Goal: Task Accomplishment & Management: Manage account settings

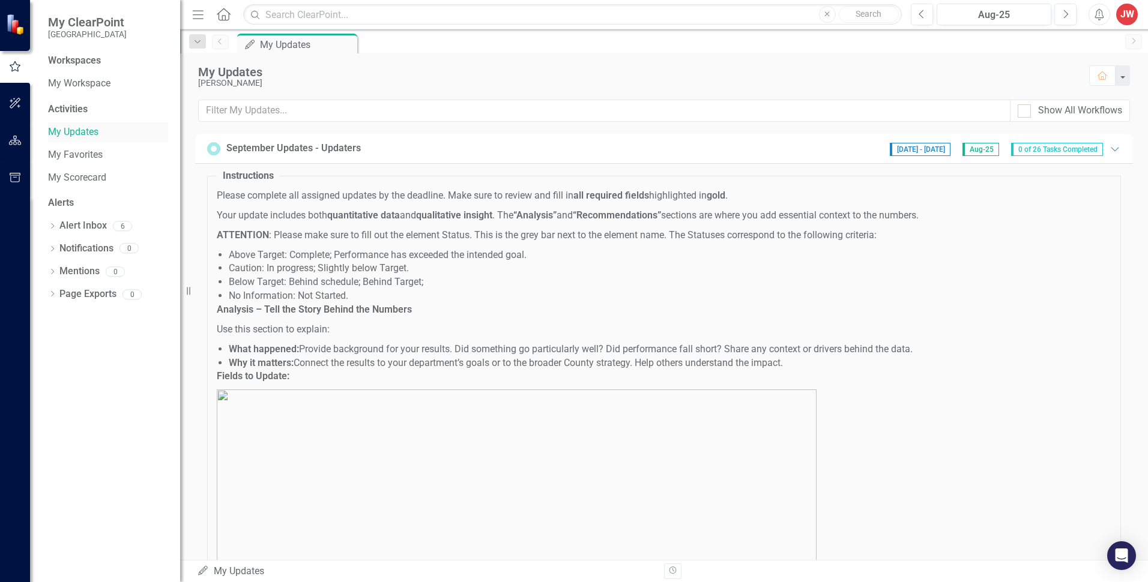
click at [59, 134] on link "My Updates" at bounding box center [108, 132] width 120 height 14
click at [82, 61] on div "Workspaces" at bounding box center [74, 61] width 53 height 14
click at [73, 83] on link "My Workspace" at bounding box center [108, 84] width 120 height 14
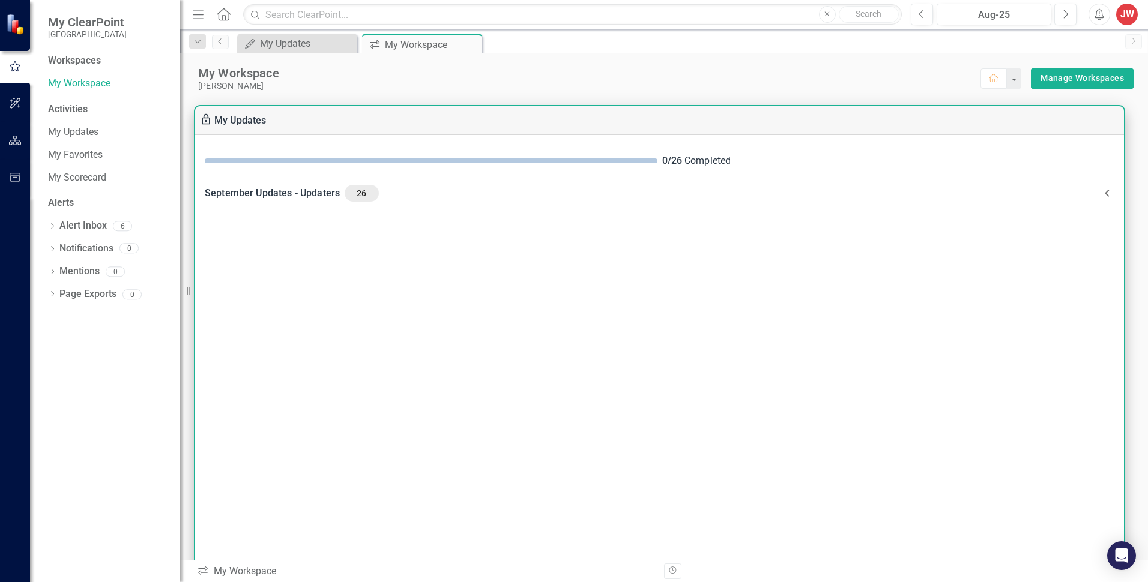
click at [593, 160] on span at bounding box center [431, 161] width 453 height 5
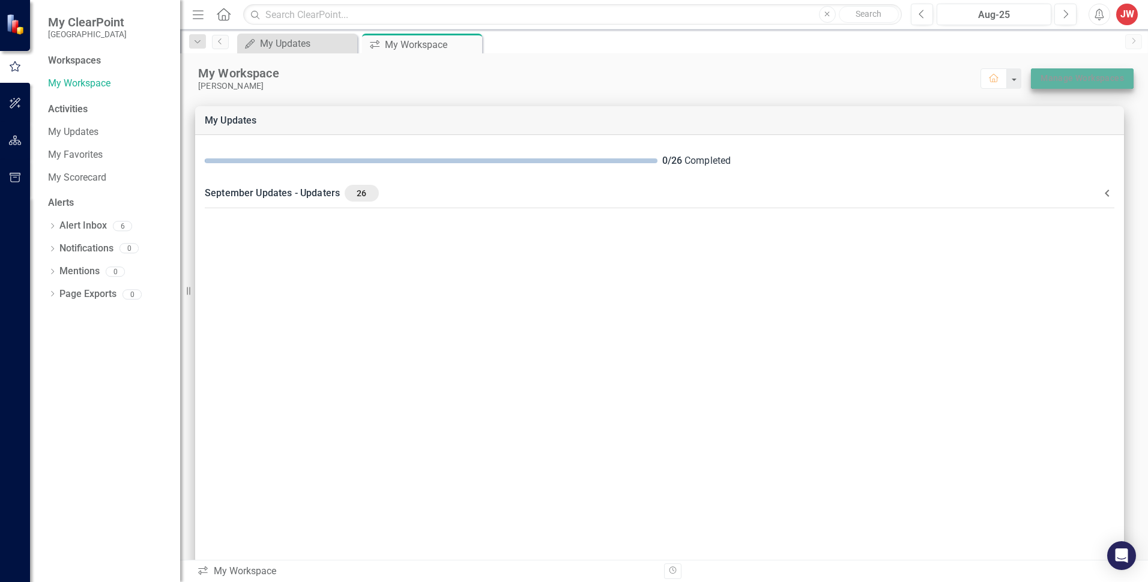
click at [1050, 79] on link "Manage Workspaces" at bounding box center [1082, 78] width 83 height 15
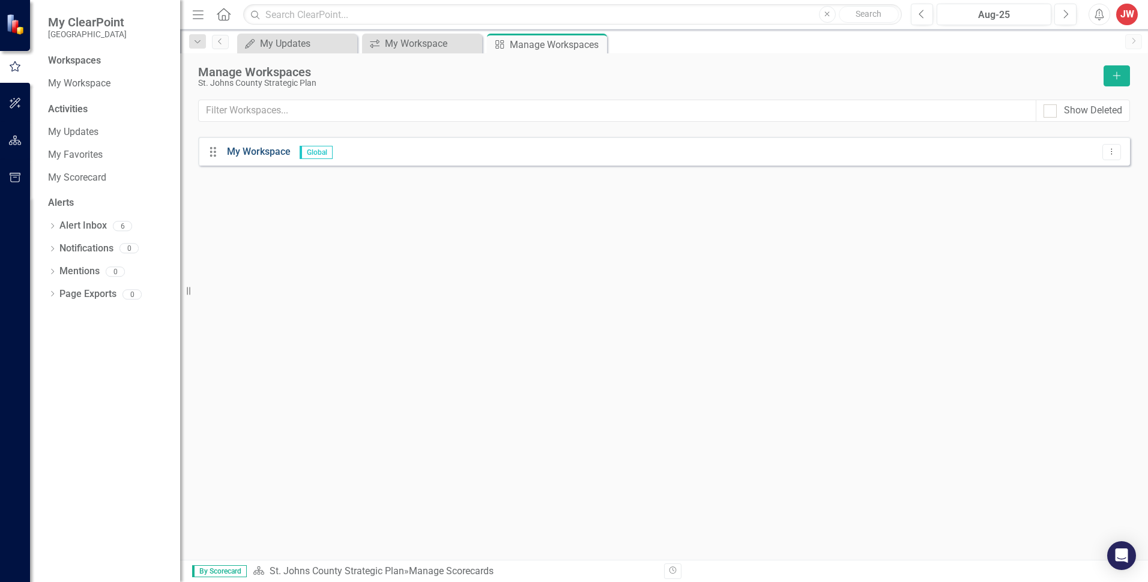
click at [253, 153] on link "My Workspace" at bounding box center [259, 151] width 64 height 11
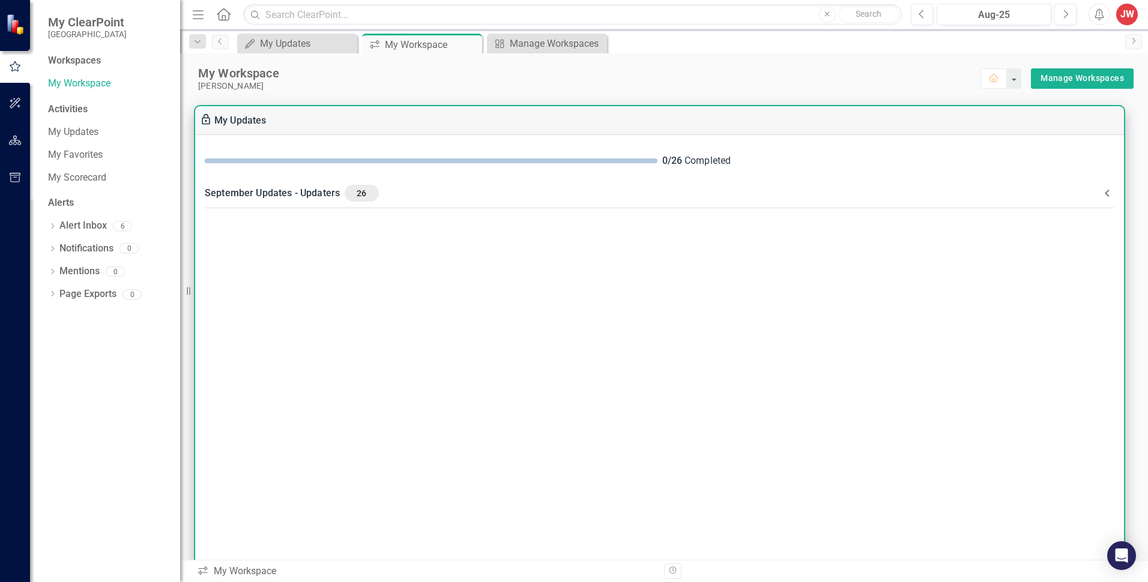
click at [361, 194] on span "26" at bounding box center [361, 193] width 24 height 11
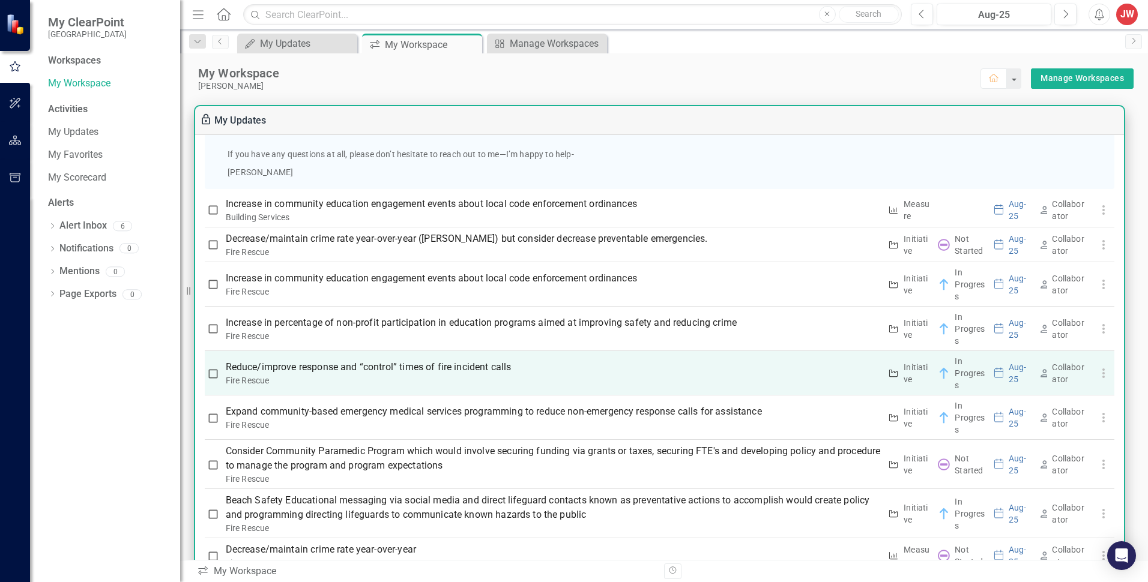
scroll to position [841, 0]
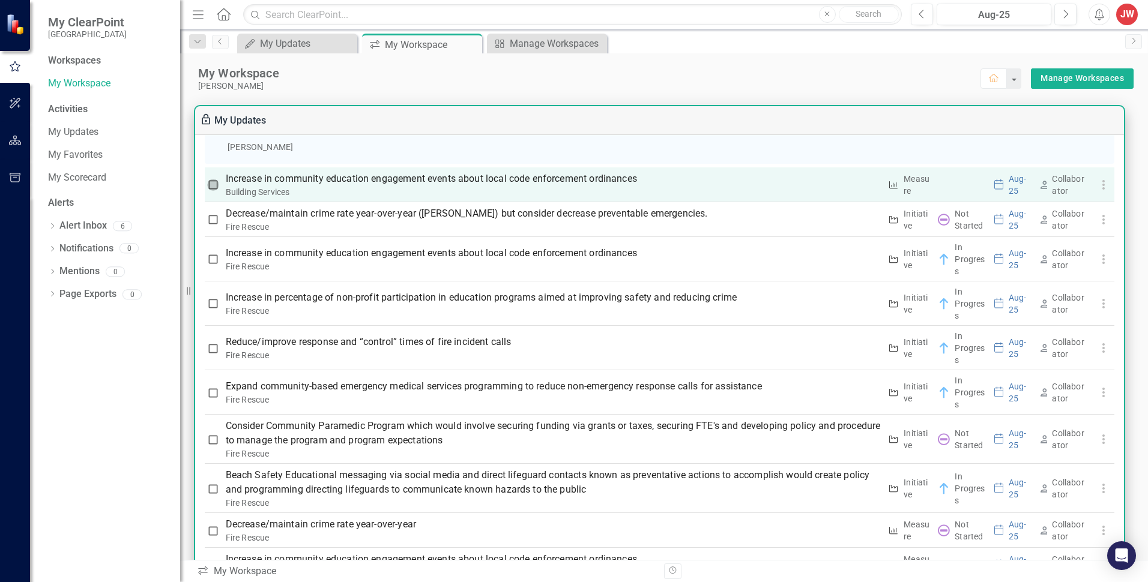
click at [213, 184] on input "checkbox" at bounding box center [213, 185] width 12 height 12
click at [745, 180] on p "Increase in community education engagement events about local code enforcement …" at bounding box center [553, 179] width 655 height 14
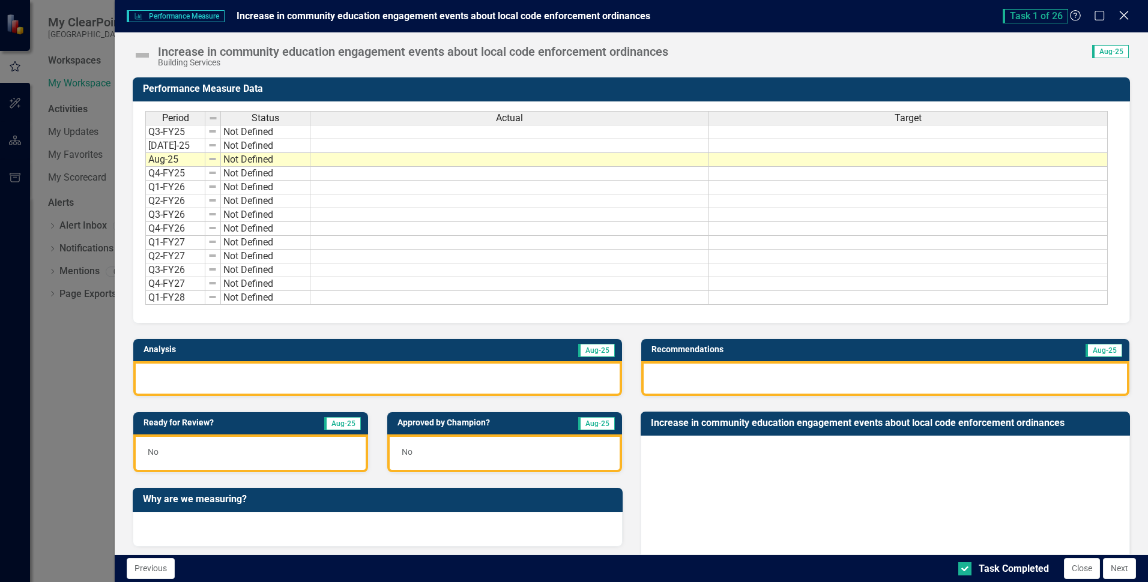
click at [1120, 14] on icon "Close" at bounding box center [1123, 15] width 15 height 11
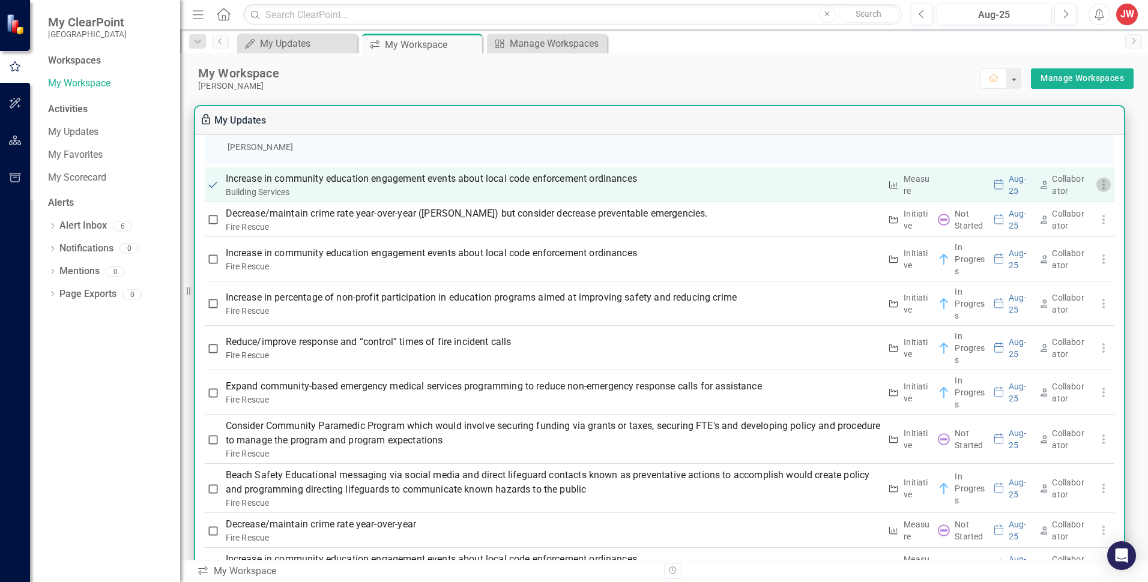
click at [1102, 186] on use "button" at bounding box center [1103, 185] width 2 height 10
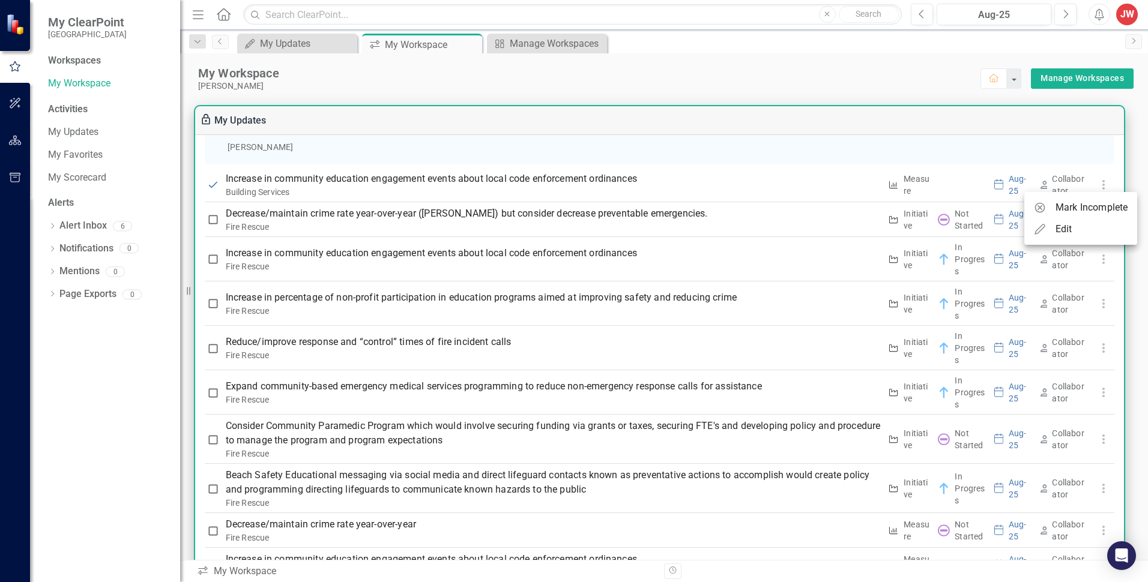
click at [550, 177] on div at bounding box center [574, 291] width 1148 height 582
click at [550, 177] on p "Increase in community education engagement events about local code enforcement …" at bounding box center [553, 179] width 655 height 14
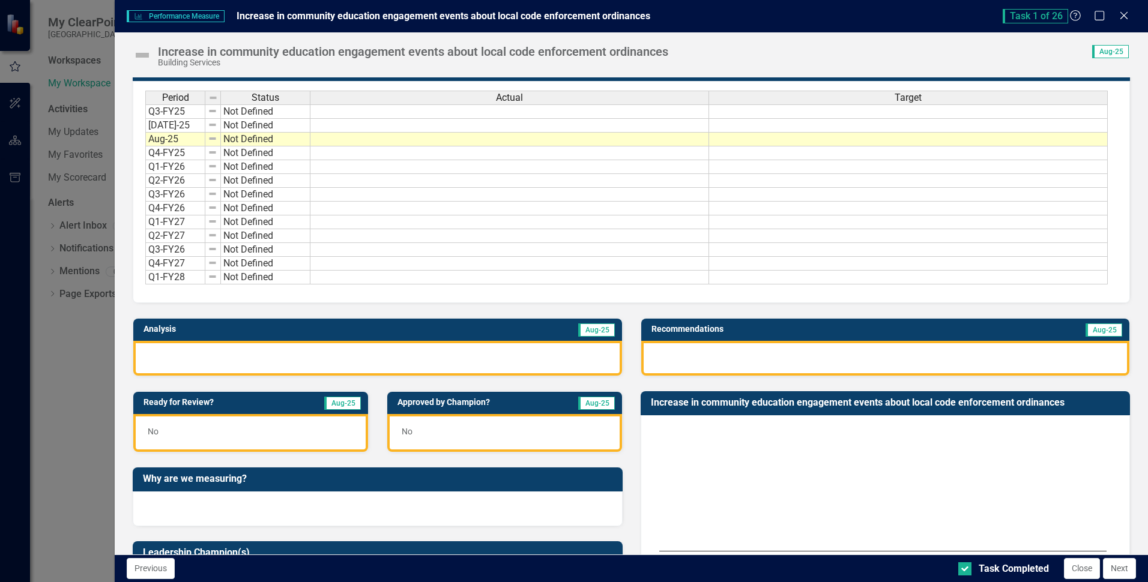
scroll to position [0, 0]
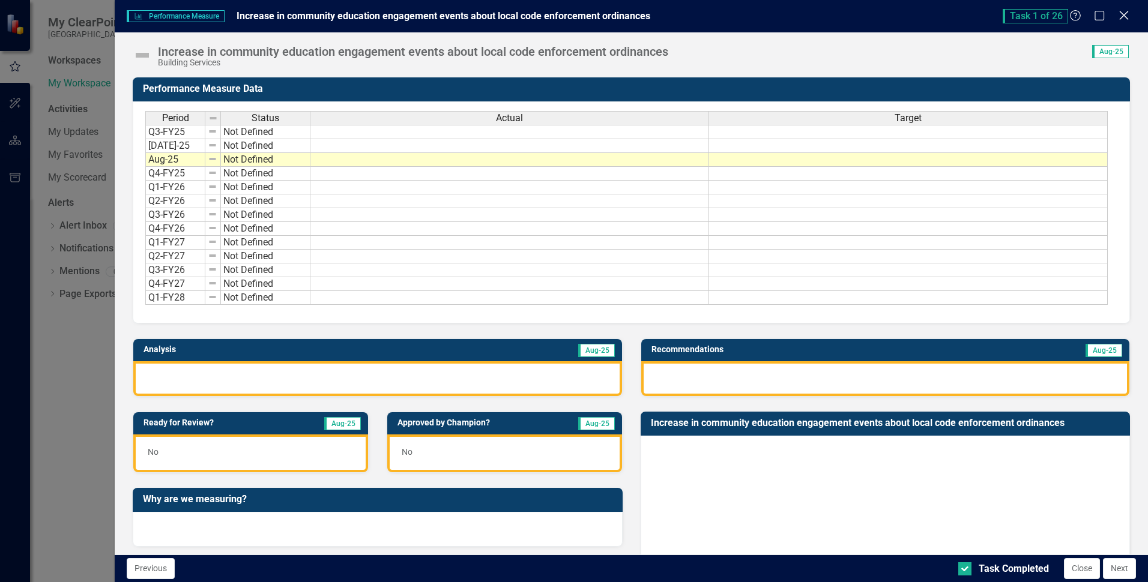
click at [1125, 11] on icon "Close" at bounding box center [1123, 15] width 15 height 11
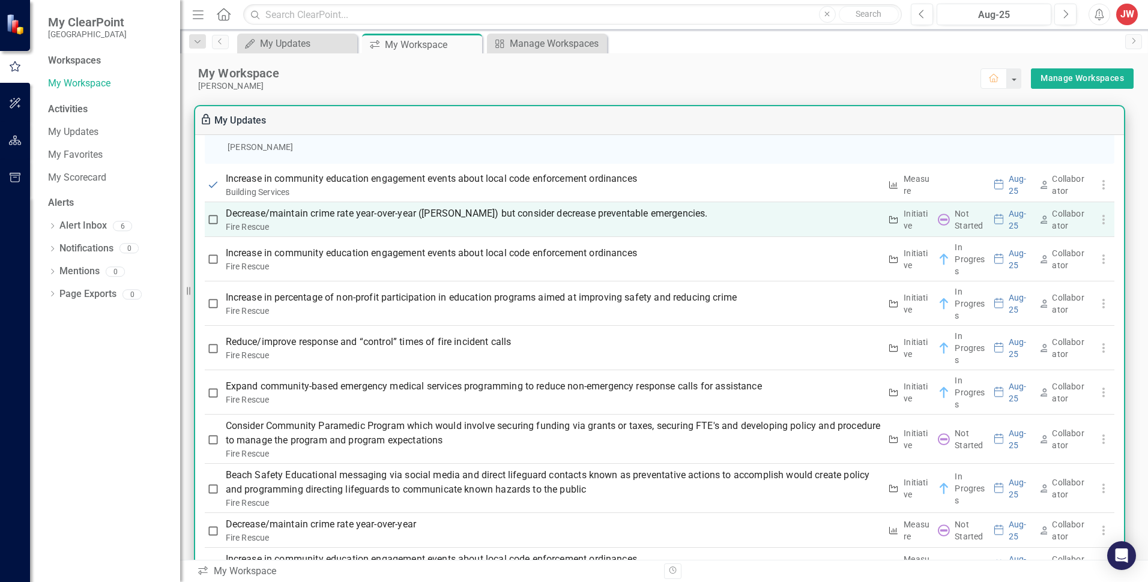
click at [459, 214] on p "Decrease/maintain crime rate year-over-year ([PERSON_NAME]) but consider decrea…" at bounding box center [553, 214] width 655 height 14
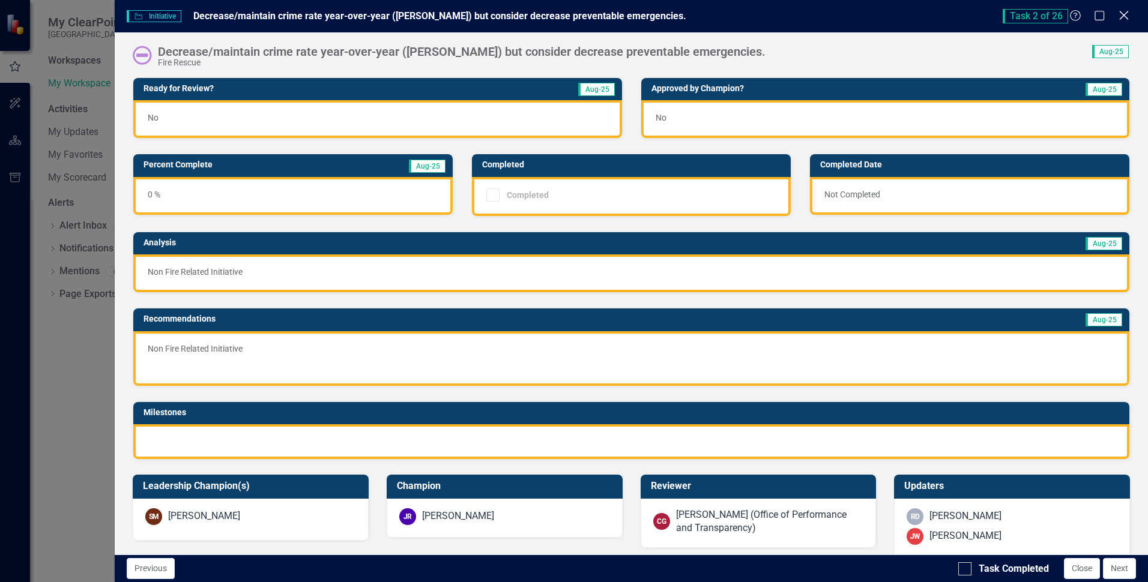
click at [1123, 13] on icon "Close" at bounding box center [1123, 15] width 15 height 11
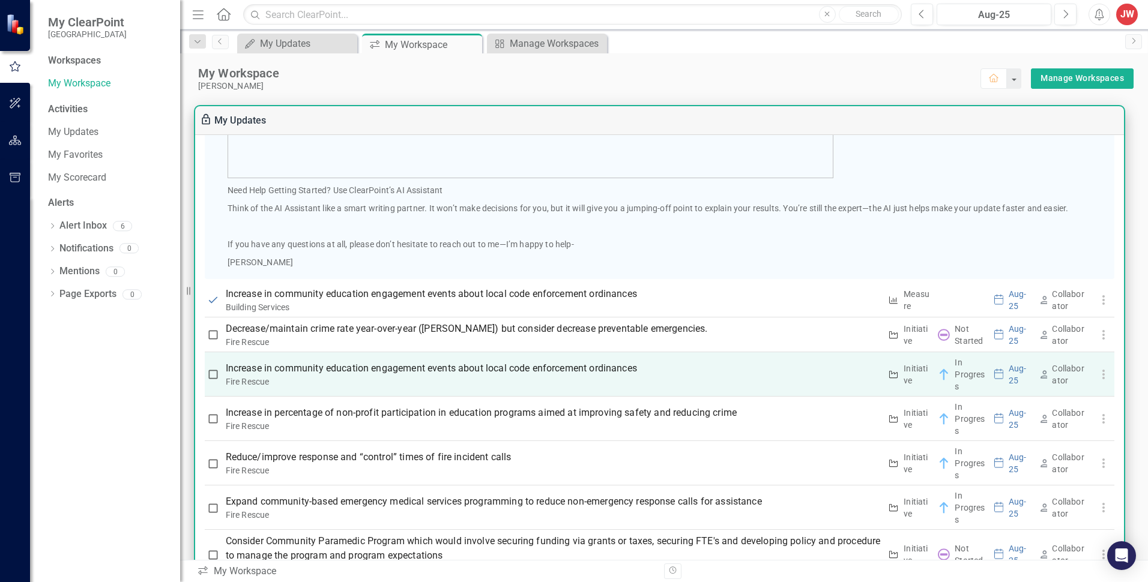
scroll to position [720, 0]
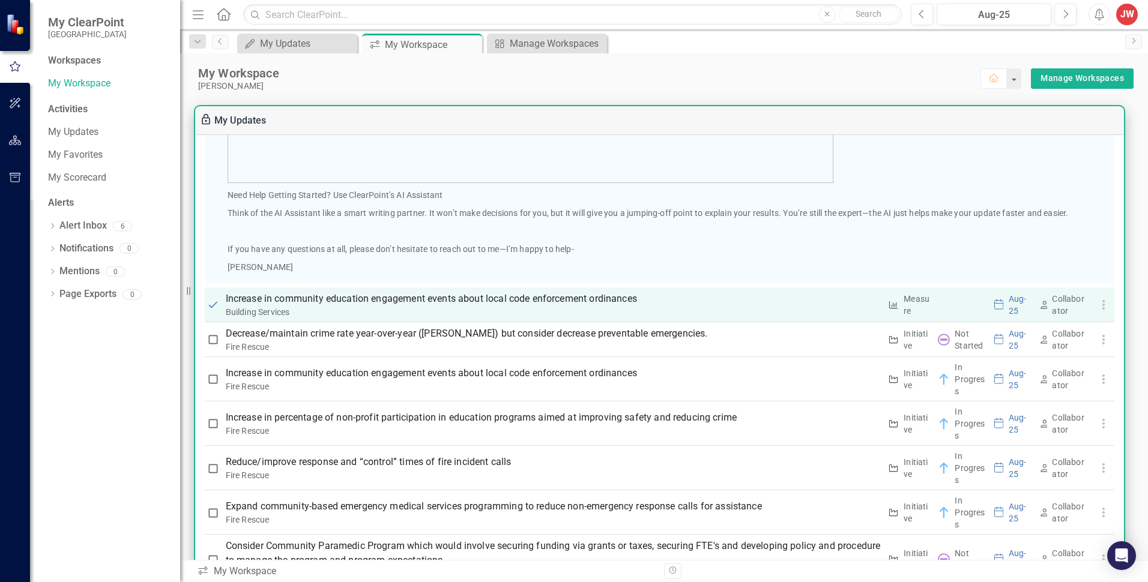
click at [214, 304] on input "checkbox" at bounding box center [213, 305] width 12 height 12
checkbox input "false"
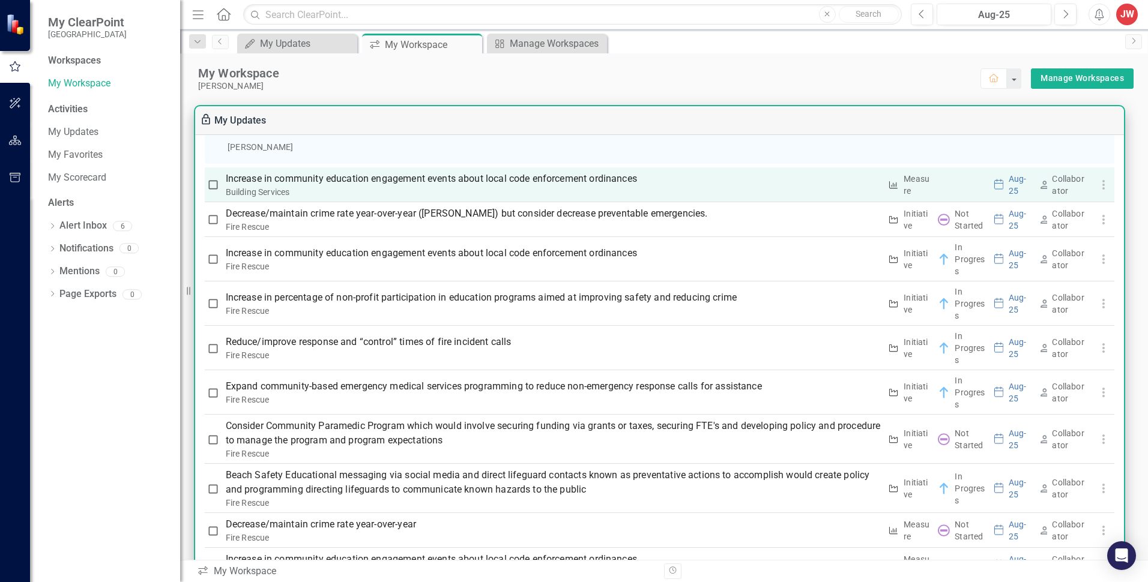
scroll to position [901, 0]
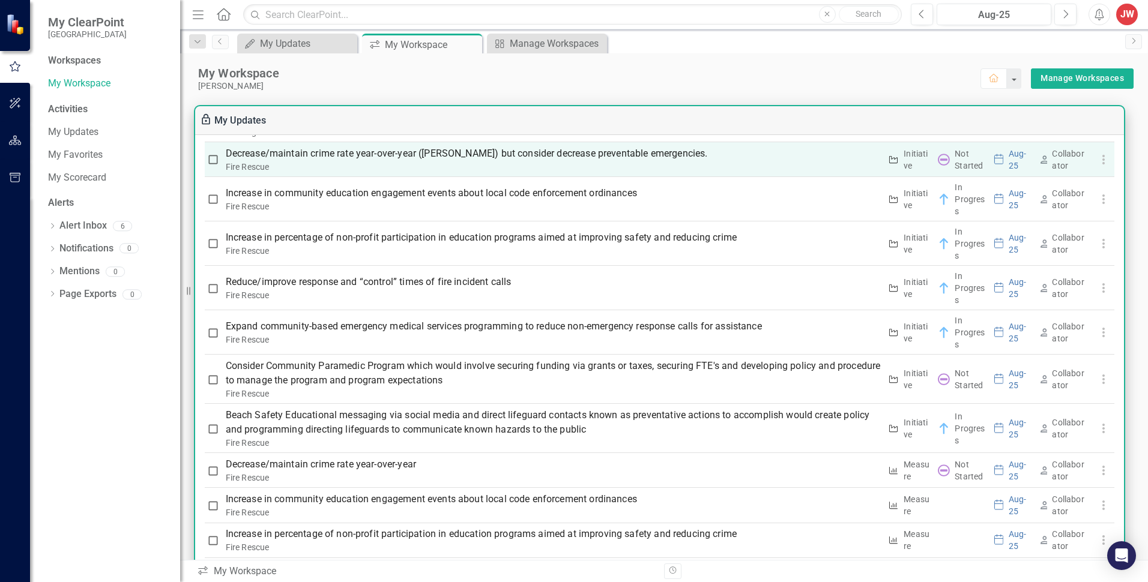
click at [215, 160] on input "checkbox" at bounding box center [213, 160] width 12 height 12
checkbox input "true"
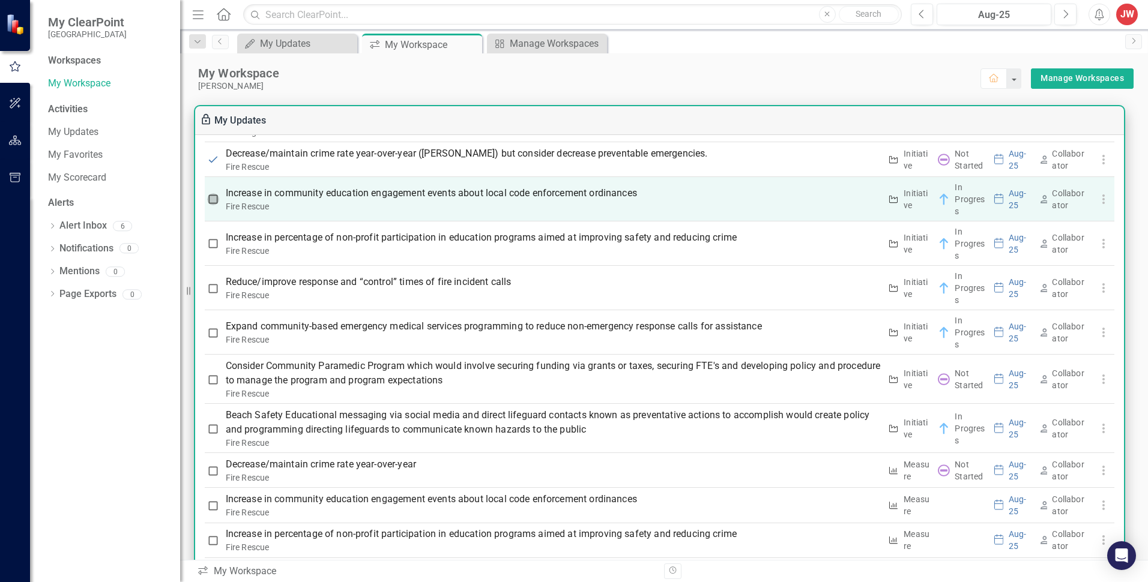
click at [214, 202] on input "checkbox" at bounding box center [213, 199] width 12 height 12
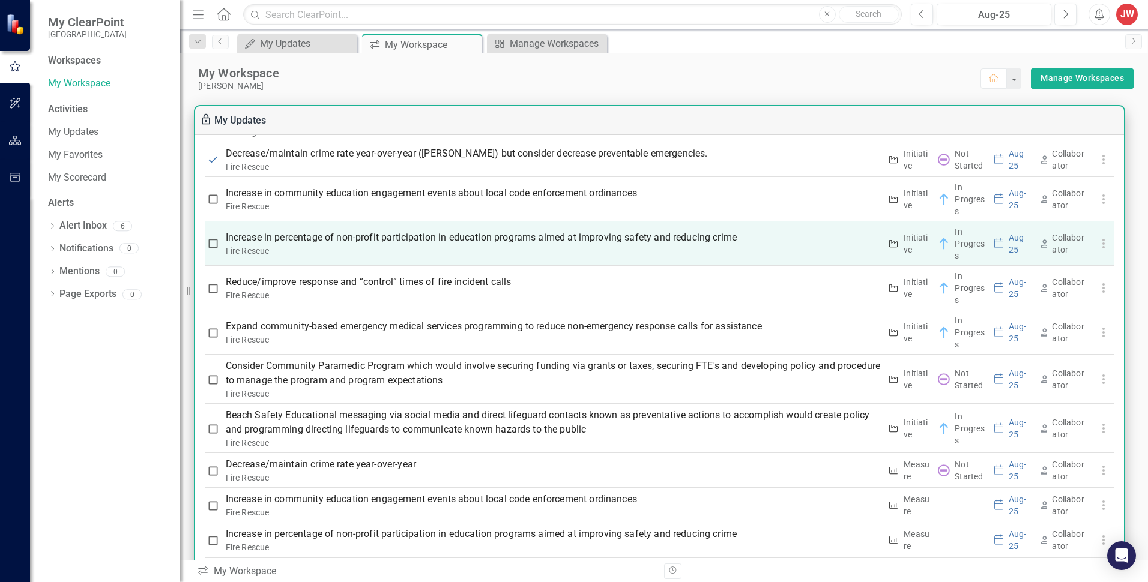
checkbox input "true"
click at [213, 244] on input "checkbox" at bounding box center [213, 244] width 12 height 12
checkbox input "true"
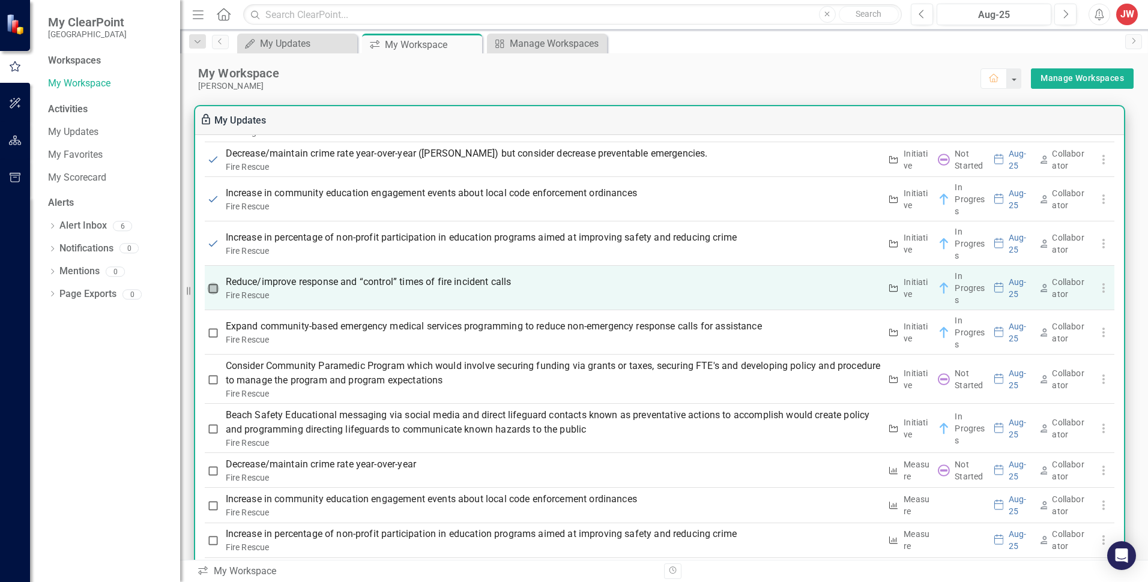
click at [213, 289] on input "checkbox" at bounding box center [213, 289] width 12 height 12
checkbox input "true"
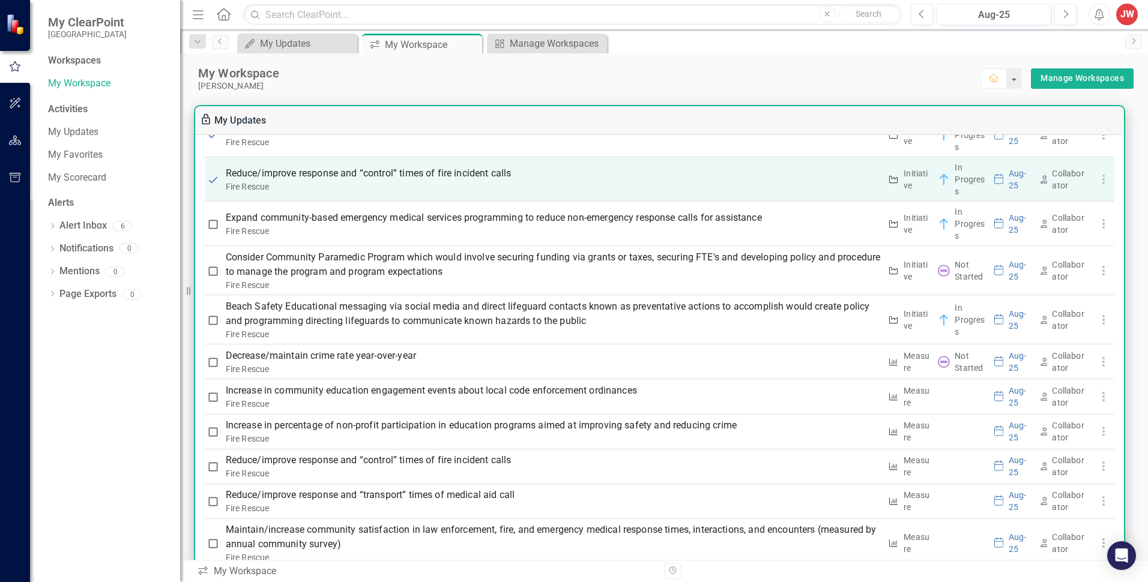
scroll to position [1021, 0]
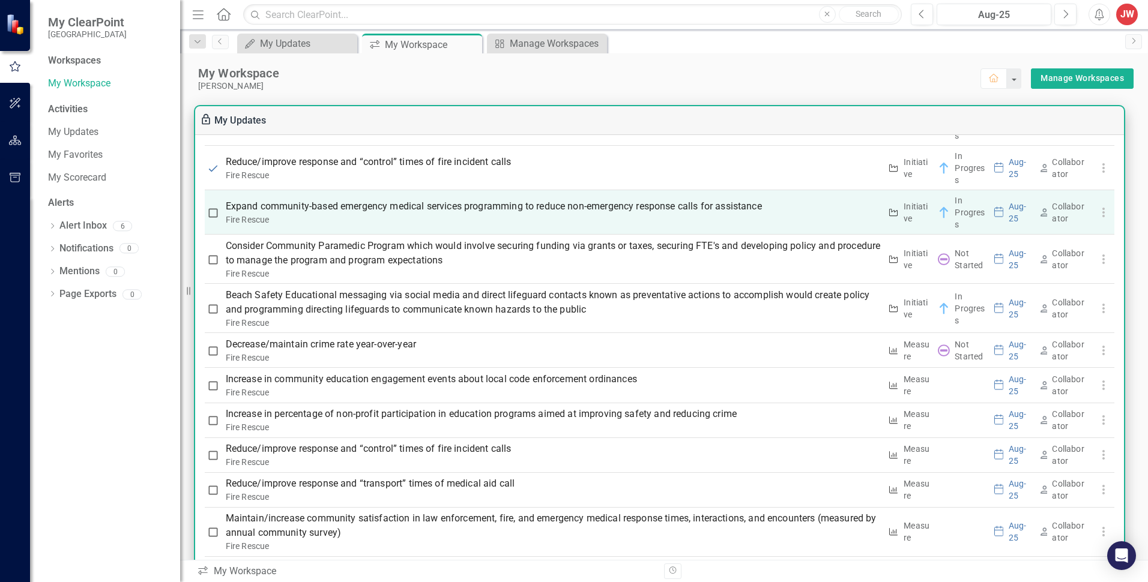
click at [211, 216] on input "checkbox" at bounding box center [213, 213] width 12 height 12
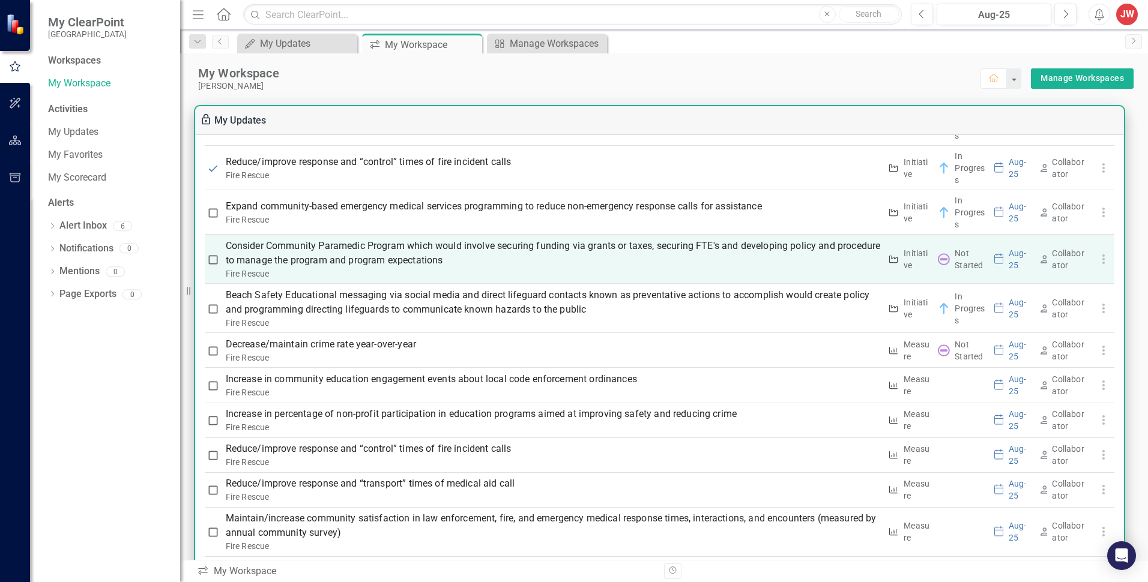
checkbox input "true"
click at [213, 259] on input "checkbox" at bounding box center [213, 260] width 12 height 12
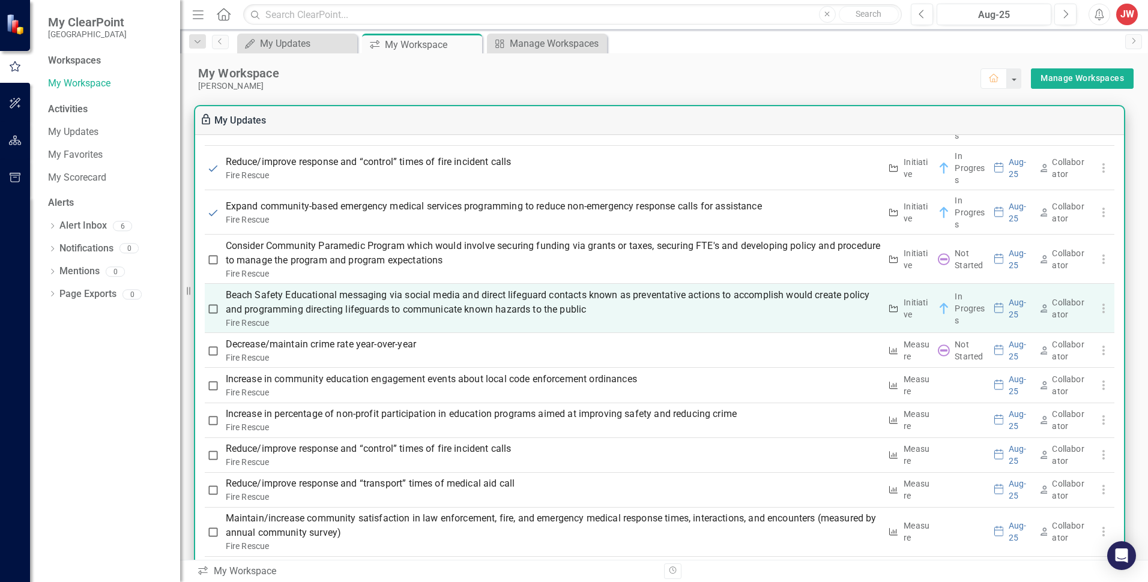
checkbox input "true"
click at [213, 306] on input "checkbox" at bounding box center [213, 309] width 12 height 12
checkbox input "true"
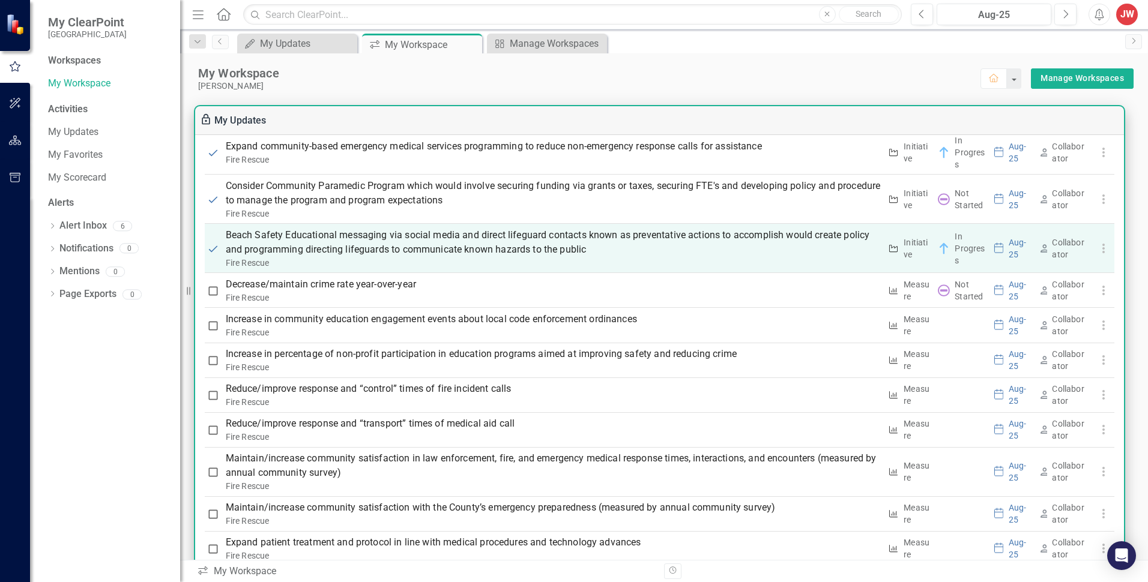
scroll to position [1141, 0]
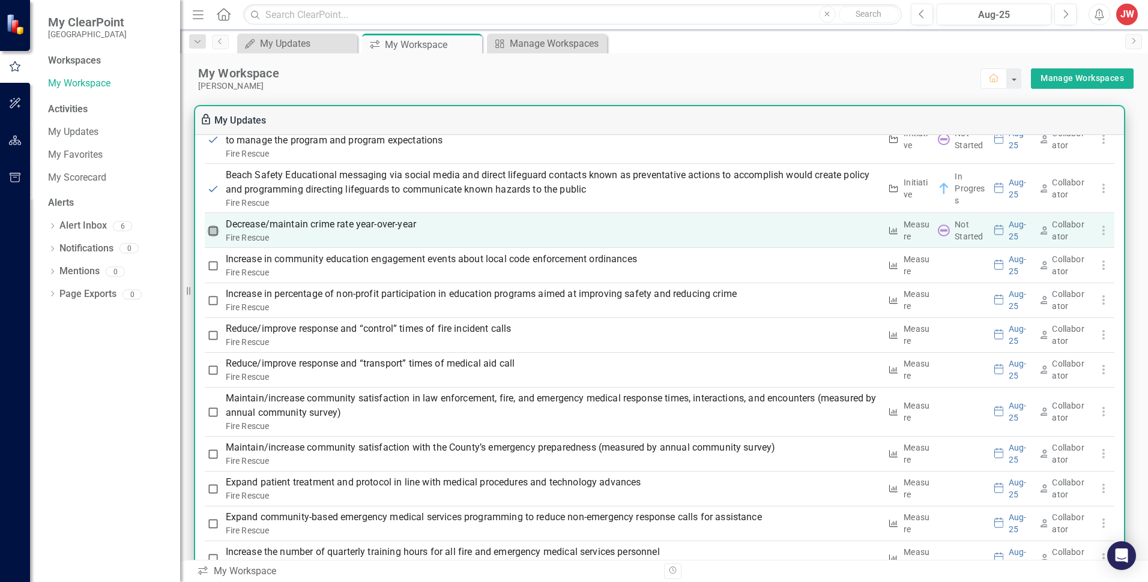
click at [214, 231] on input "checkbox" at bounding box center [213, 231] width 12 height 12
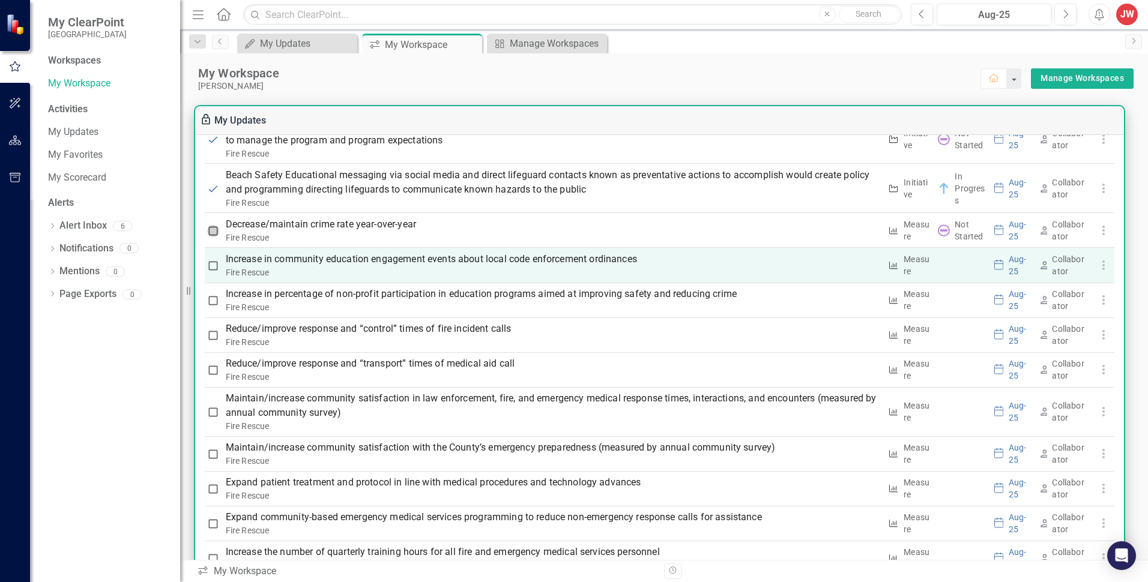
checkbox input "true"
click at [213, 265] on input "checkbox" at bounding box center [213, 266] width 12 height 12
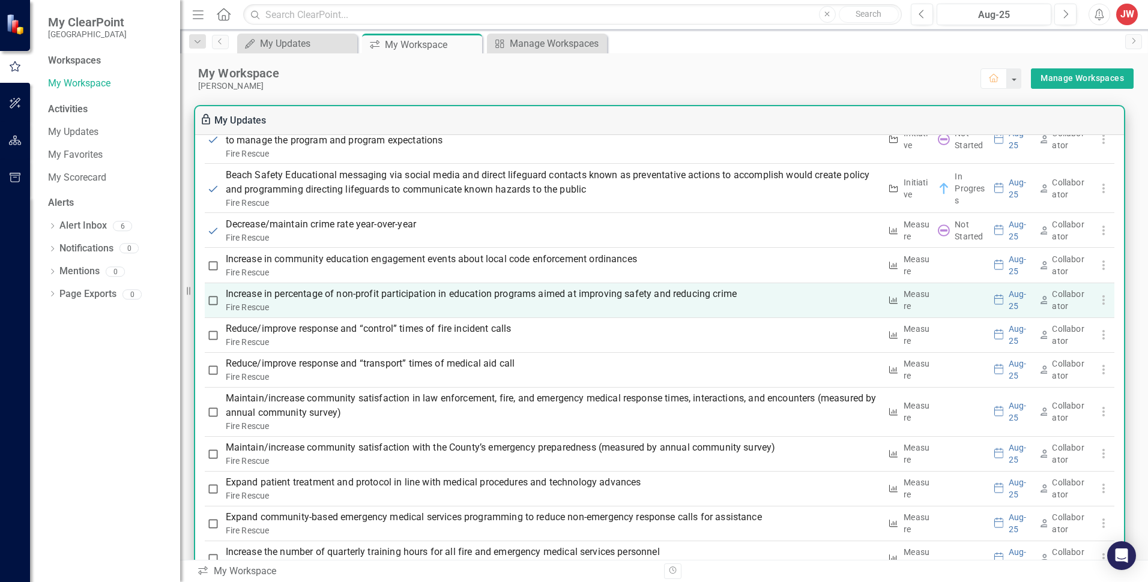
checkbox input "true"
click at [215, 300] on input "checkbox" at bounding box center [213, 301] width 12 height 12
checkbox input "true"
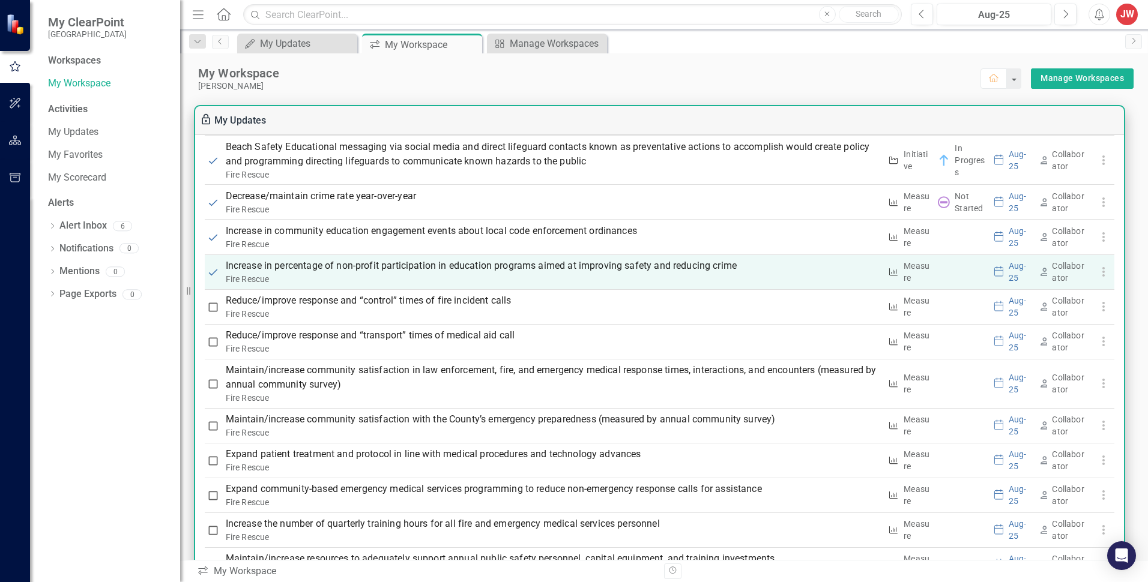
scroll to position [1201, 0]
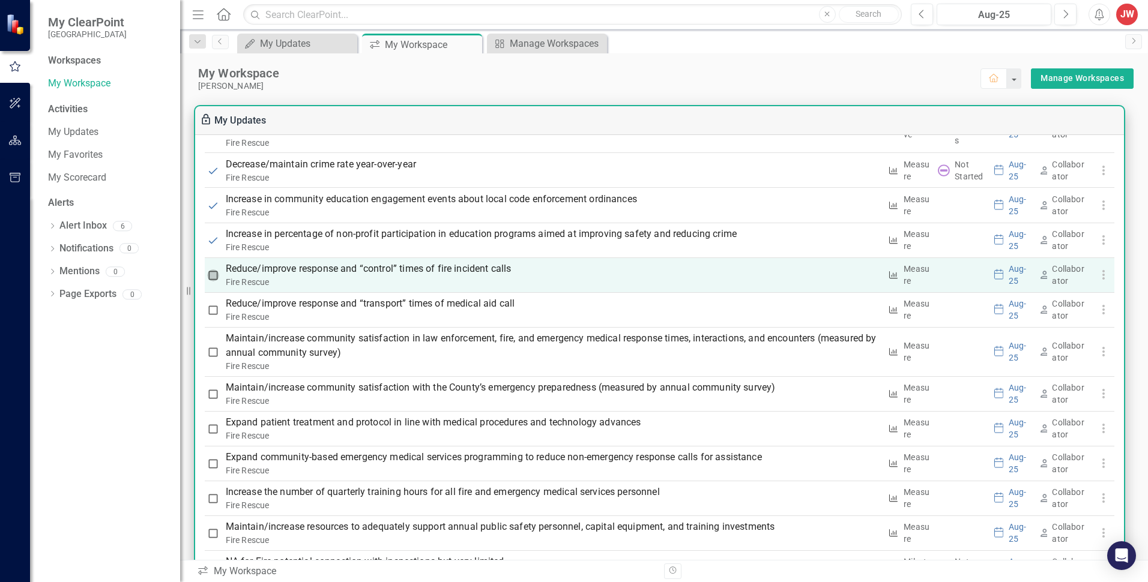
click at [212, 273] on input "checkbox" at bounding box center [213, 276] width 12 height 12
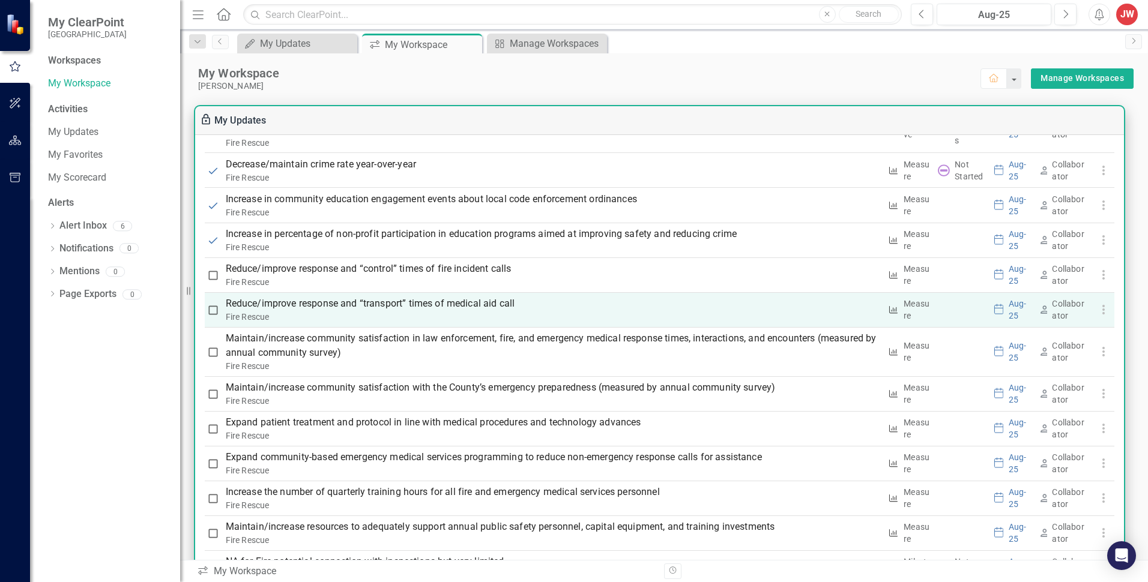
checkbox input "true"
click at [213, 307] on input "checkbox" at bounding box center [213, 310] width 12 height 12
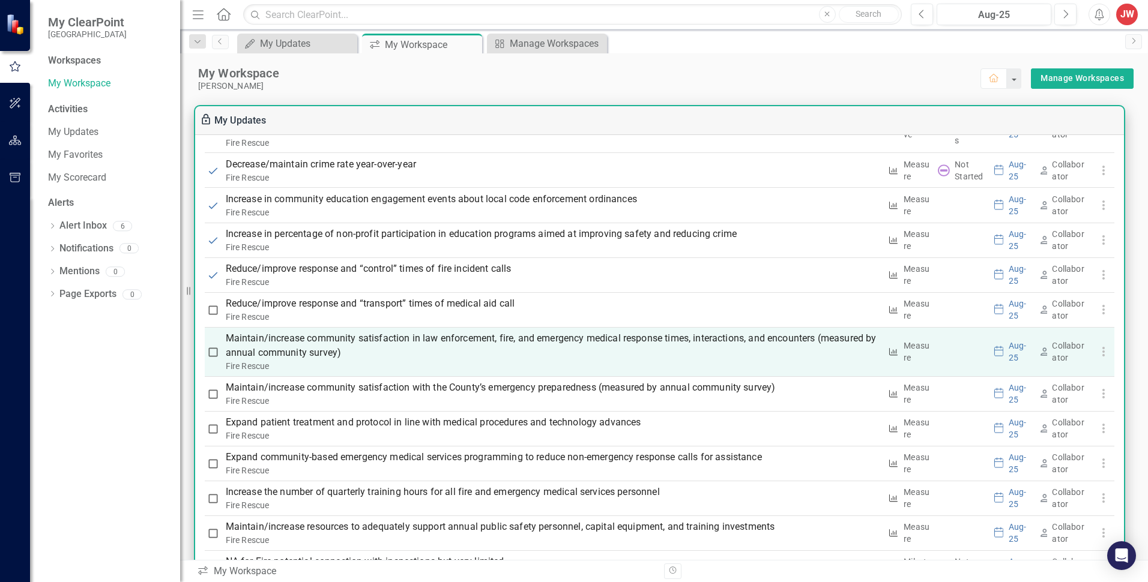
checkbox input "true"
click at [214, 351] on input "checkbox" at bounding box center [213, 352] width 12 height 12
checkbox input "true"
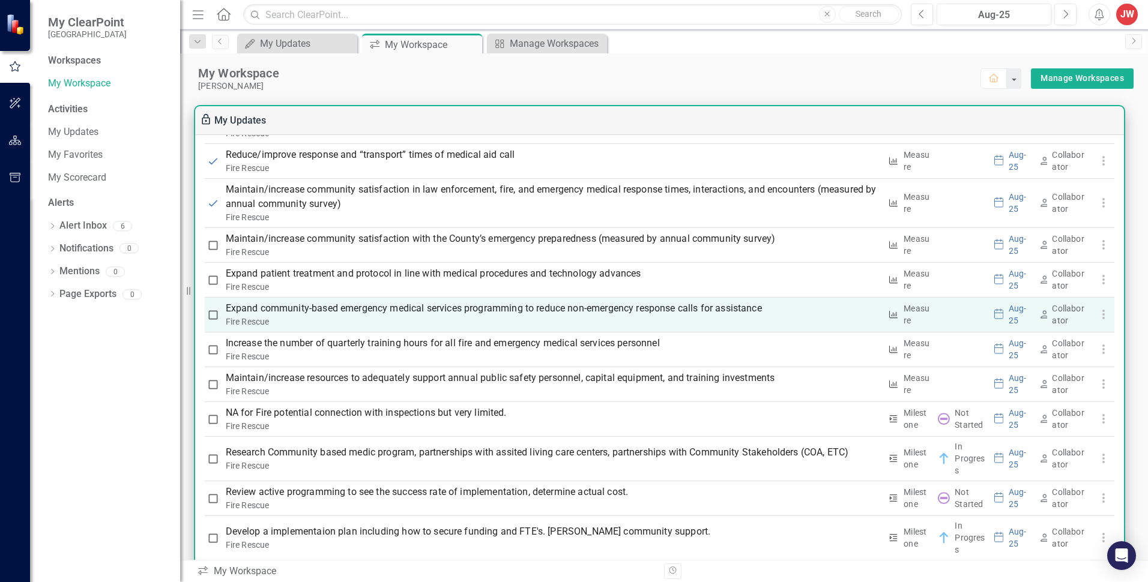
scroll to position [1381, 0]
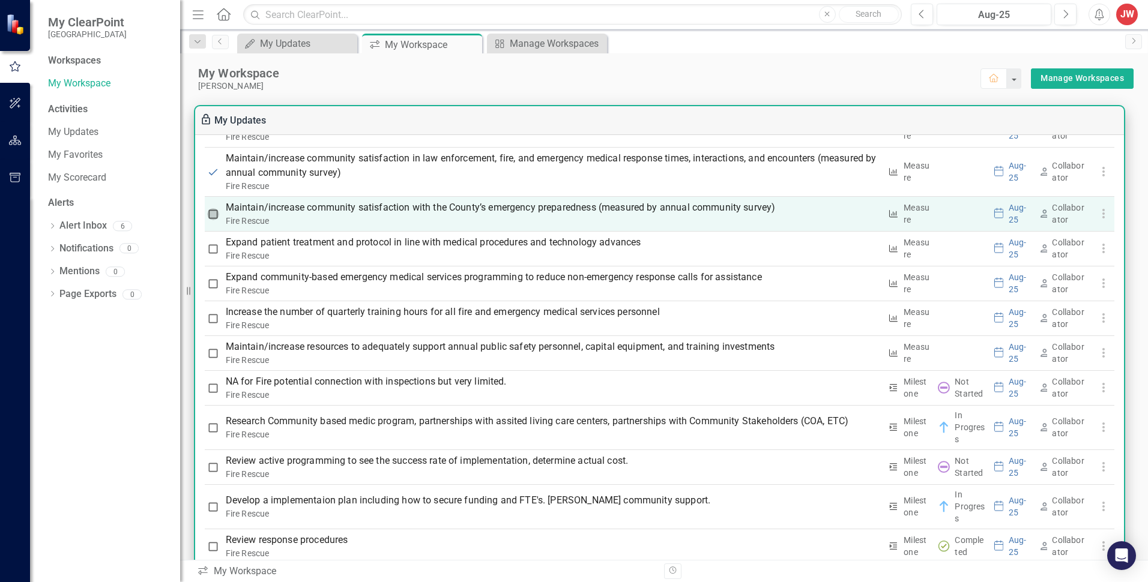
click at [217, 217] on input "checkbox" at bounding box center [213, 214] width 12 height 12
checkbox input "true"
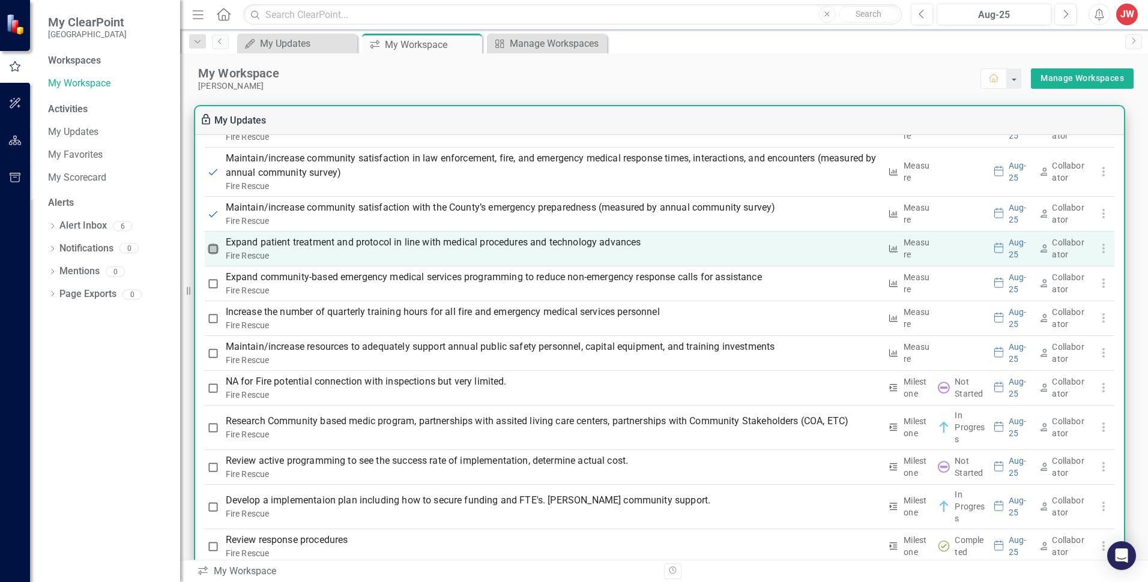
click at [213, 247] on input "checkbox" at bounding box center [213, 249] width 12 height 12
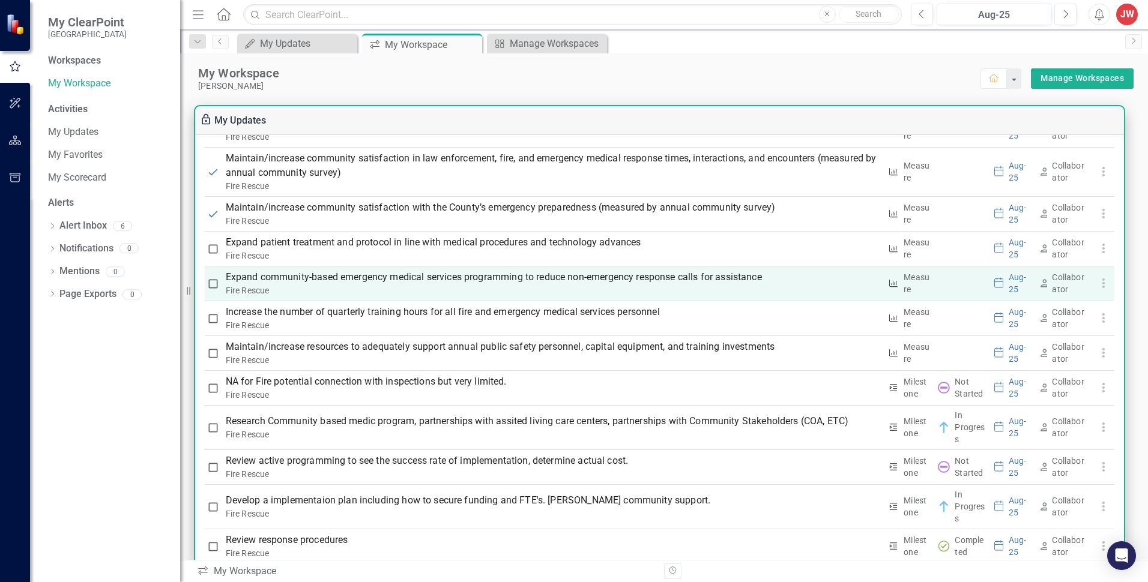
checkbox input "true"
click at [211, 281] on input "checkbox" at bounding box center [213, 284] width 12 height 12
checkbox input "true"
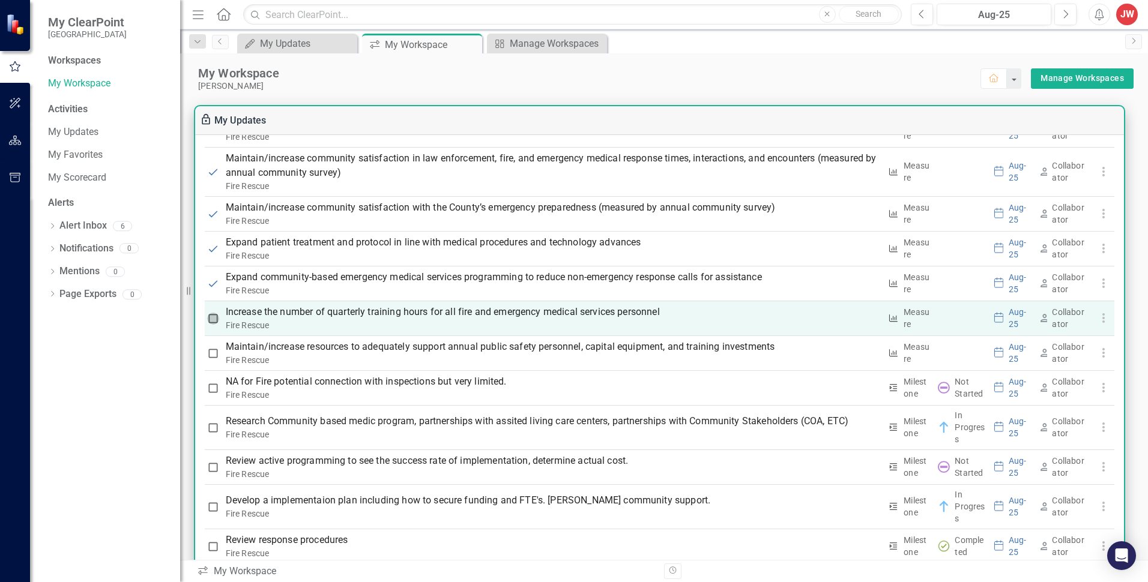
click at [213, 317] on input "checkbox" at bounding box center [213, 319] width 12 height 12
checkbox input "true"
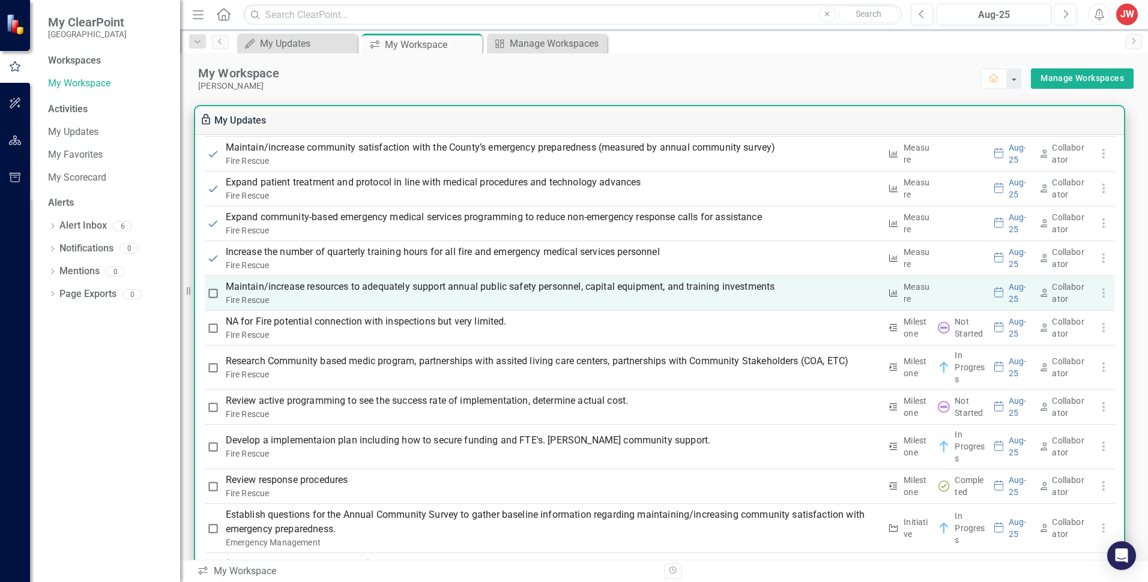
click at [212, 297] on input "checkbox" at bounding box center [213, 294] width 12 height 12
checkbox input "true"
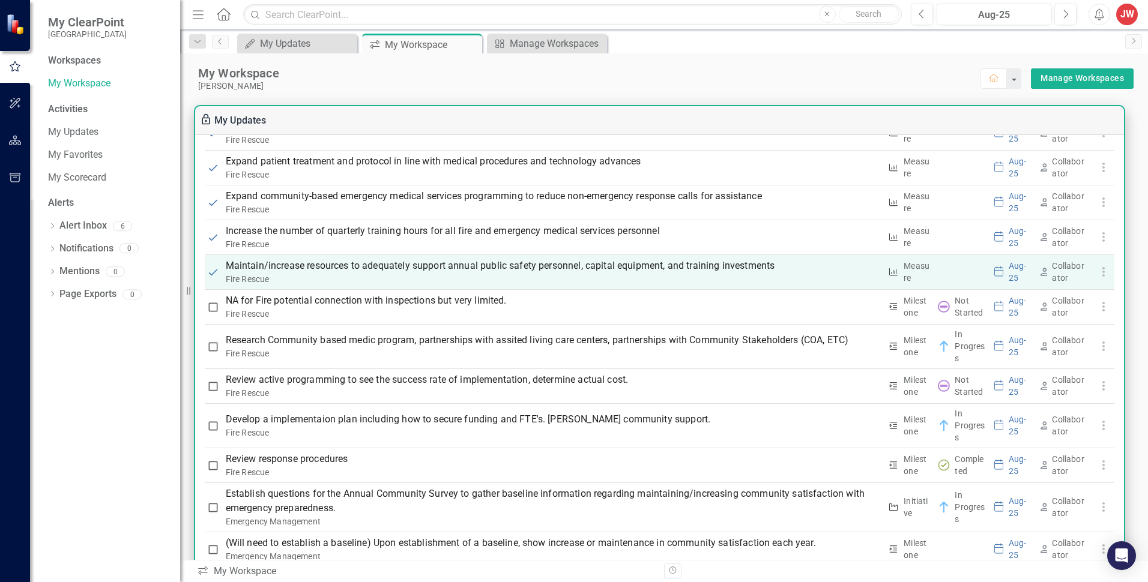
scroll to position [1471, 0]
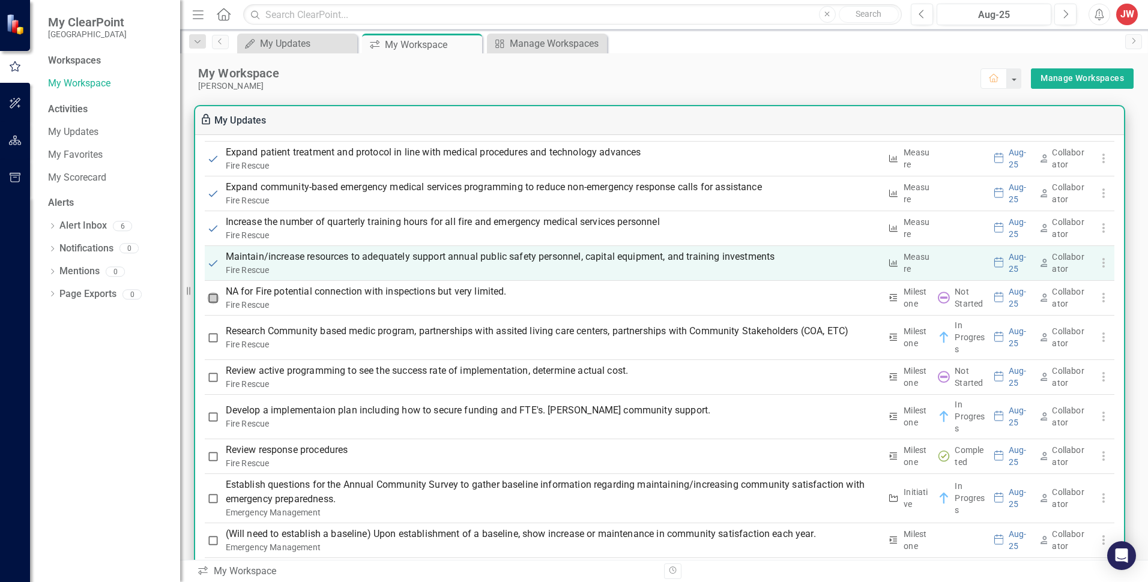
click at [212, 297] on input "checkbox" at bounding box center [213, 298] width 12 height 12
checkbox input "true"
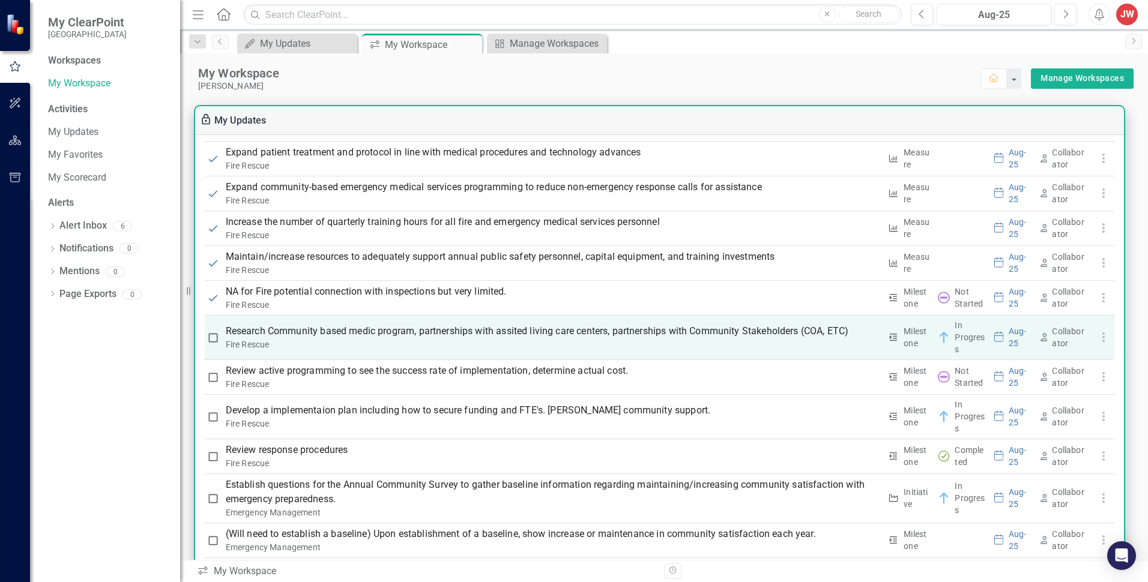
click at [213, 336] on input "checkbox" at bounding box center [213, 338] width 12 height 12
checkbox input "true"
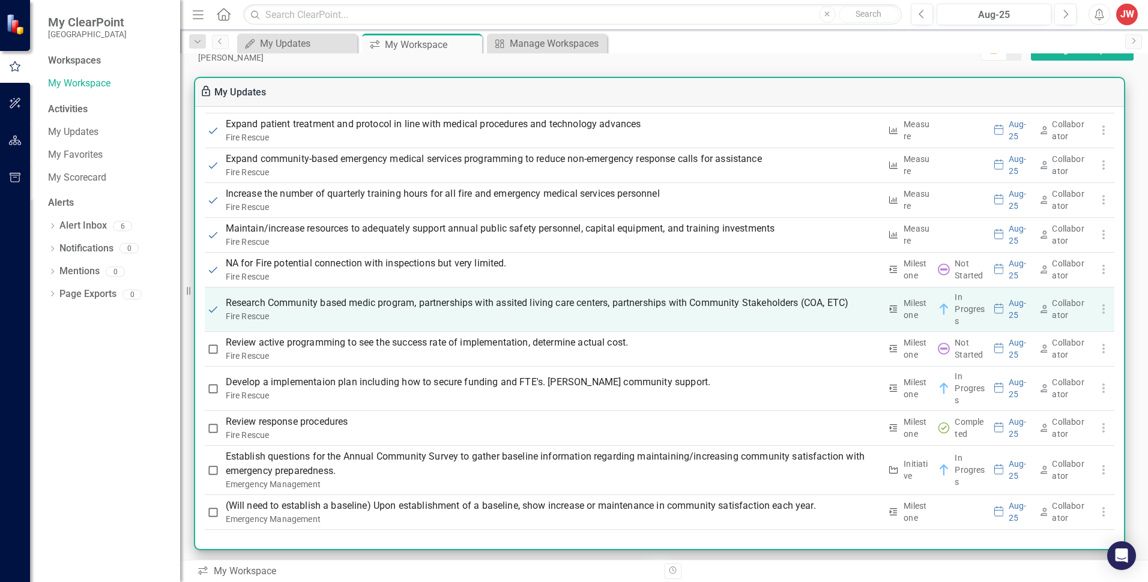
scroll to position [60, 0]
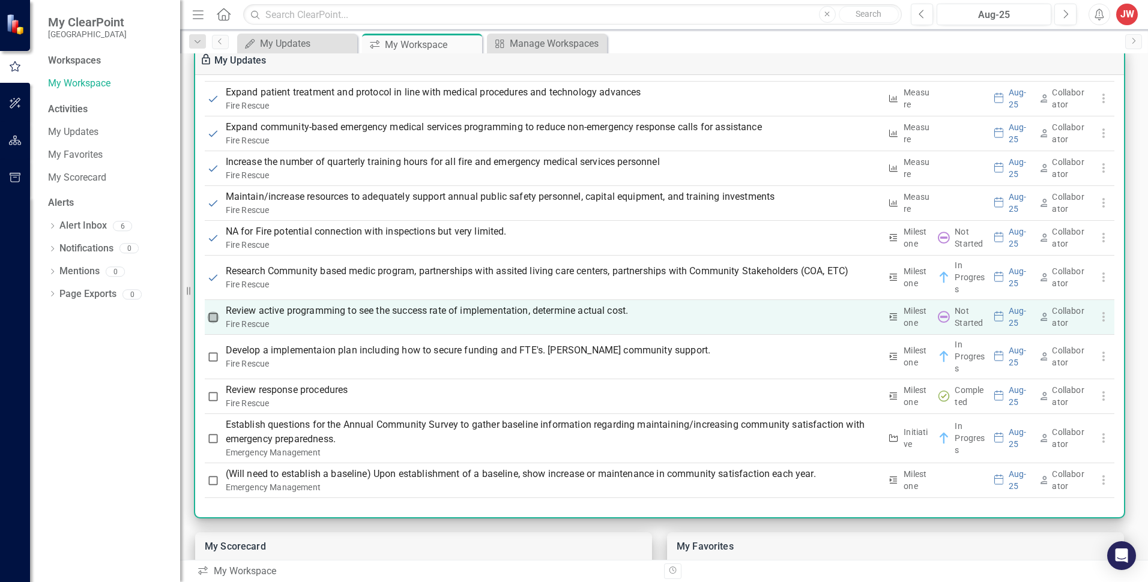
click at [213, 316] on input "checkbox" at bounding box center [213, 318] width 12 height 12
checkbox input "true"
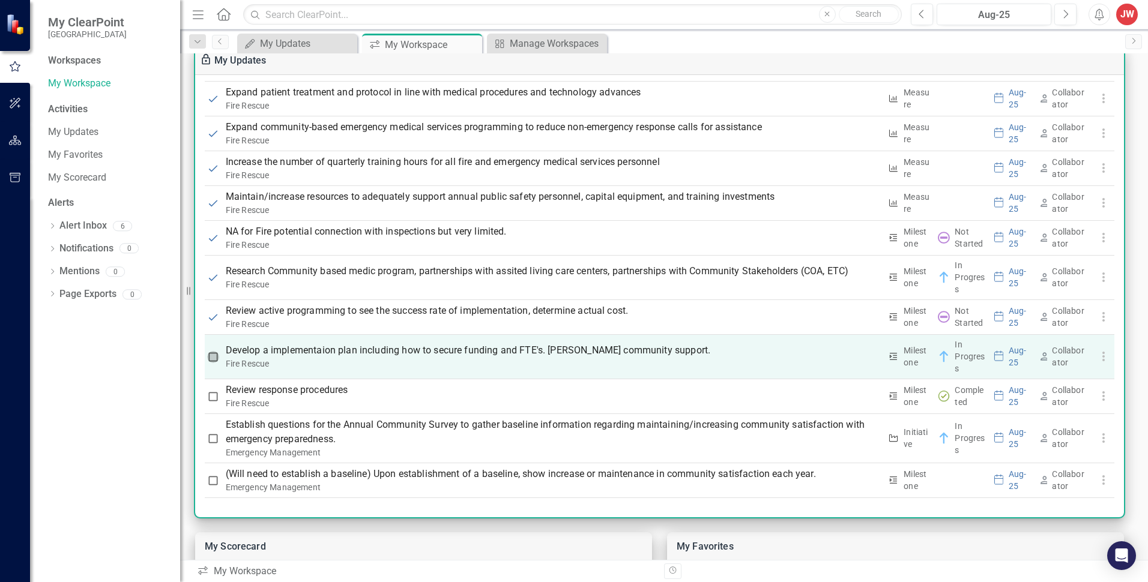
click at [210, 354] on input "checkbox" at bounding box center [213, 357] width 12 height 12
checkbox input "true"
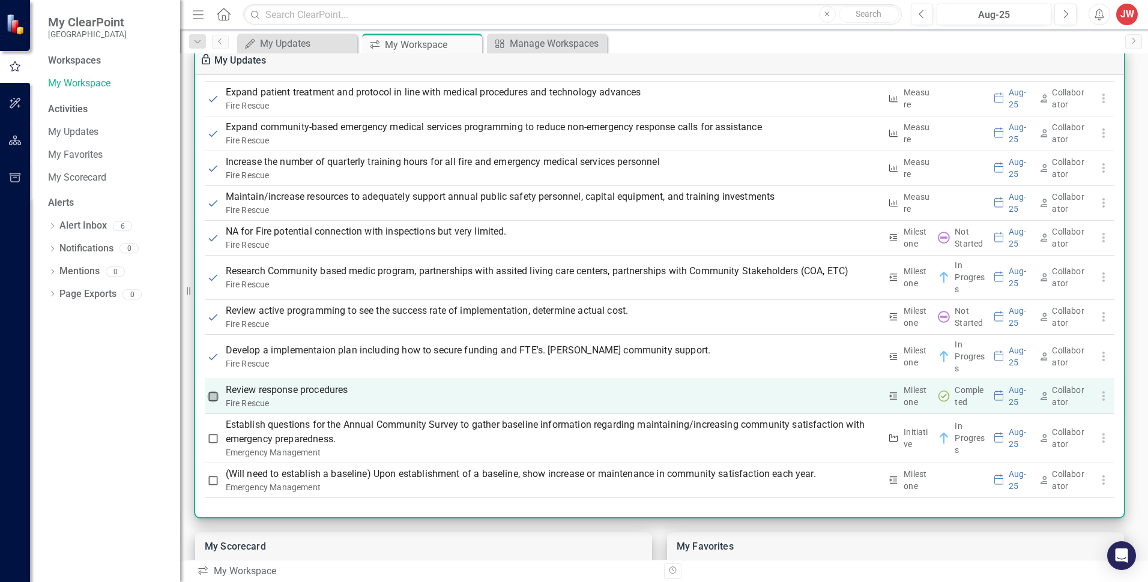
click at [217, 394] on input "checkbox" at bounding box center [213, 397] width 12 height 12
checkbox input "true"
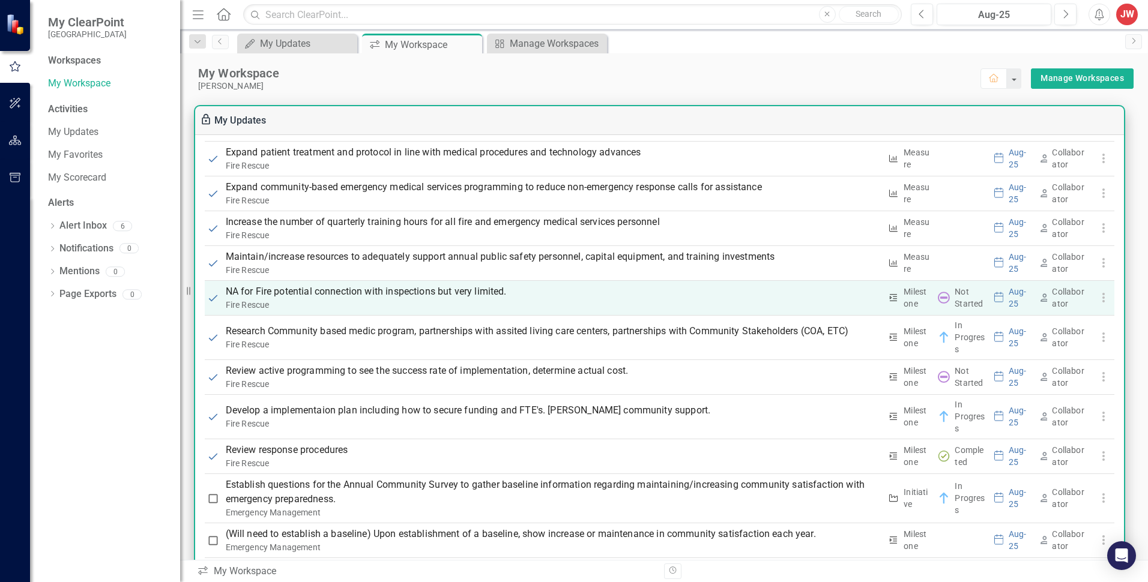
scroll to position [1411, 0]
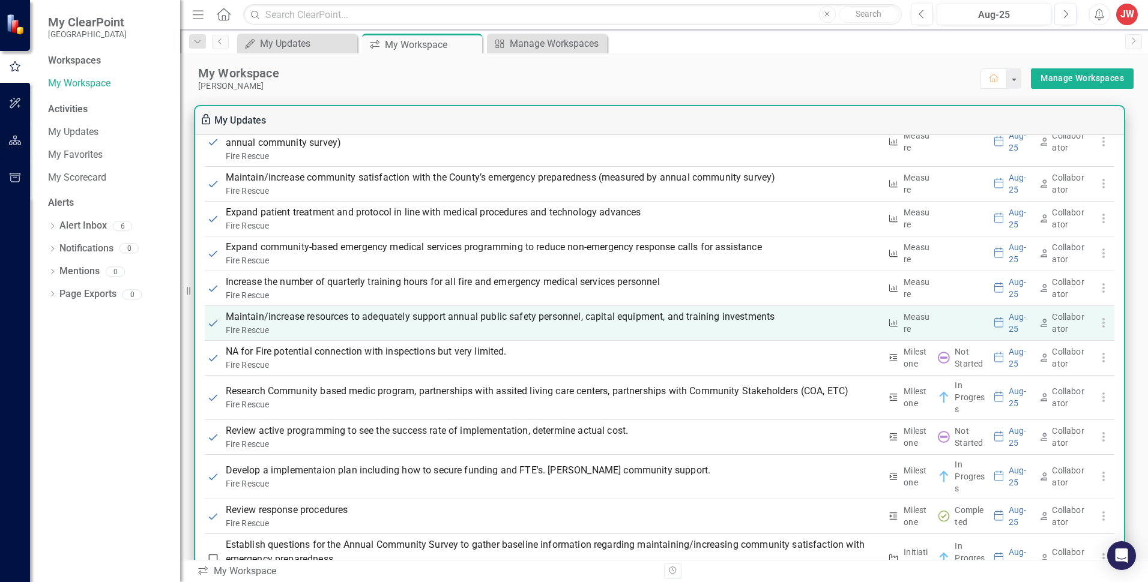
click at [440, 315] on p "Maintain/increase resources to adequately support annual public safety personne…" at bounding box center [553, 317] width 655 height 14
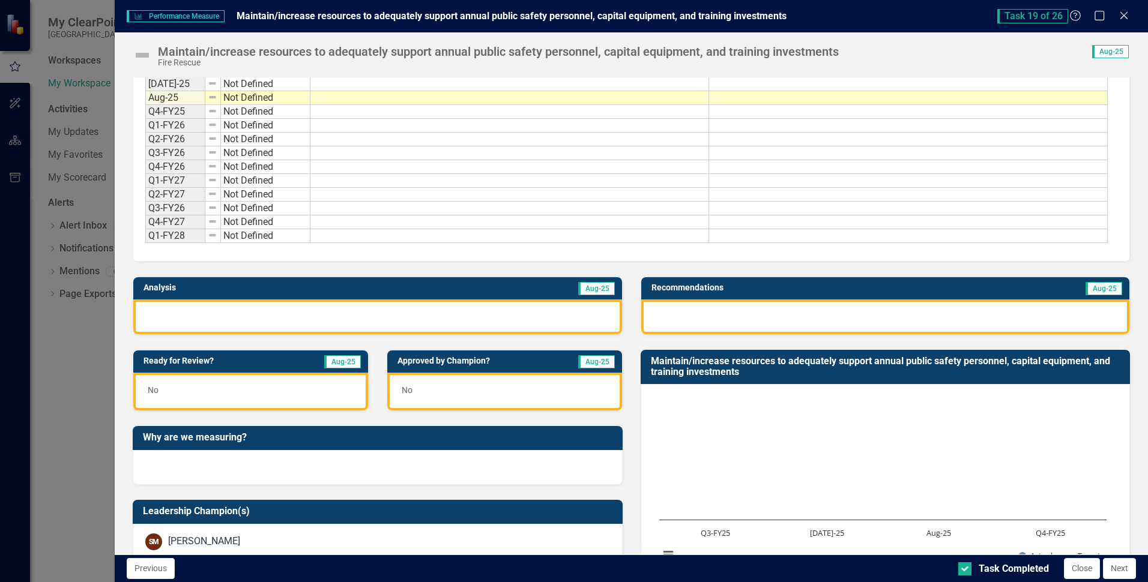
scroll to position [0, 0]
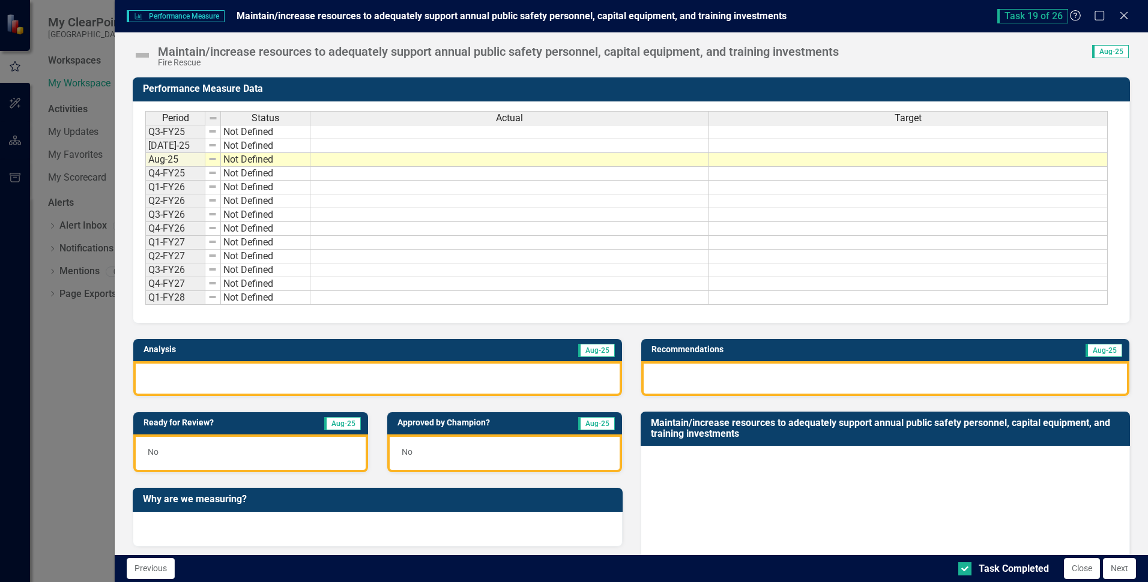
click at [142, 58] on img at bounding box center [142, 55] width 19 height 19
click at [142, 55] on img at bounding box center [142, 55] width 19 height 19
click at [1126, 17] on icon at bounding box center [1123, 15] width 9 height 9
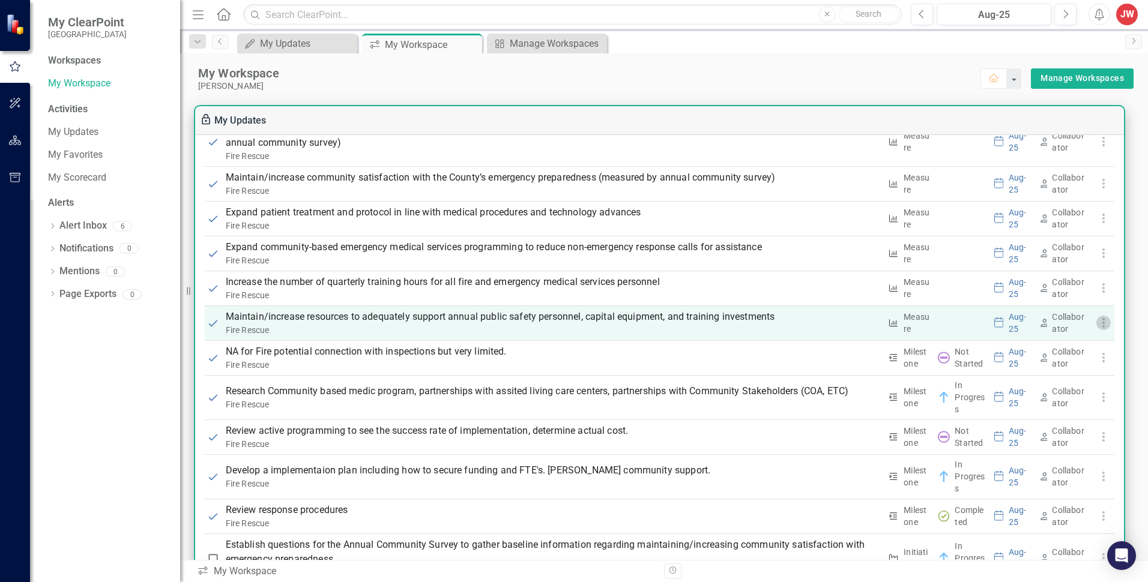
click at [1102, 322] on use "button" at bounding box center [1103, 323] width 2 height 10
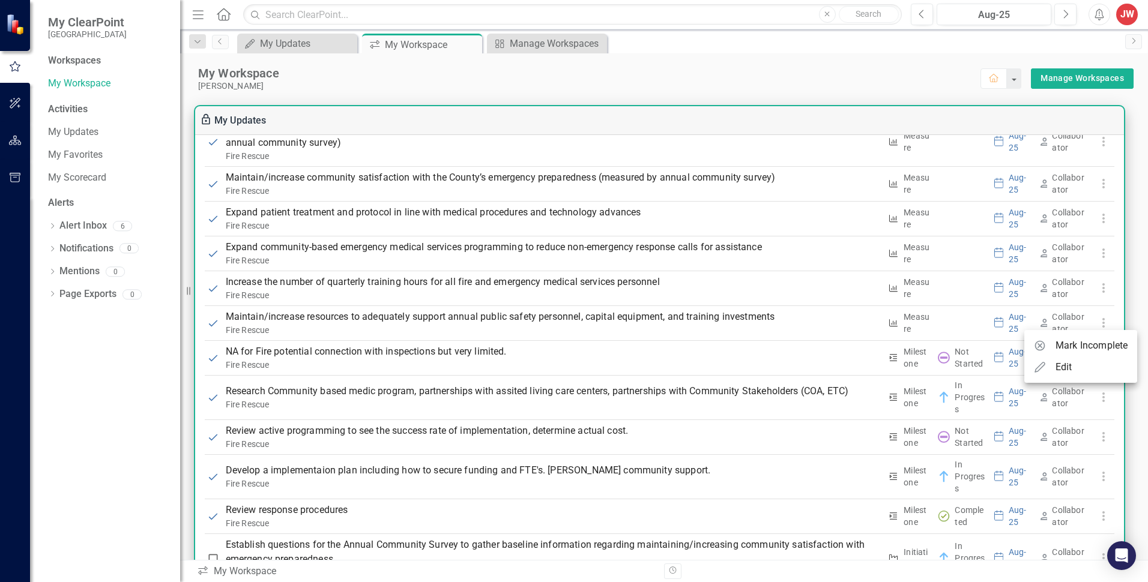
click at [943, 318] on div at bounding box center [574, 291] width 1148 height 582
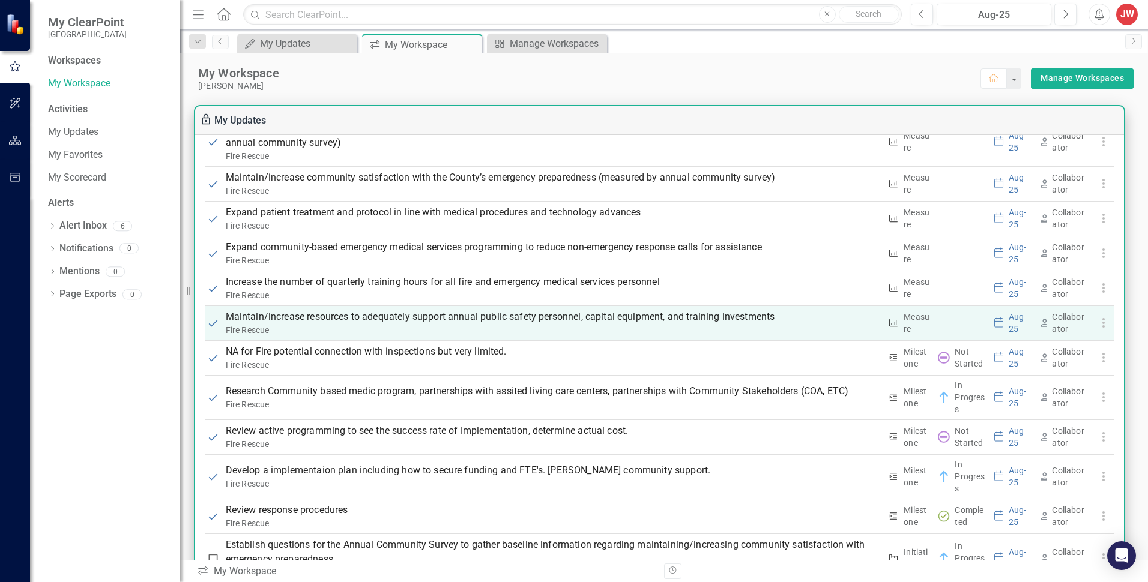
click at [952, 319] on td at bounding box center [962, 323] width 56 height 35
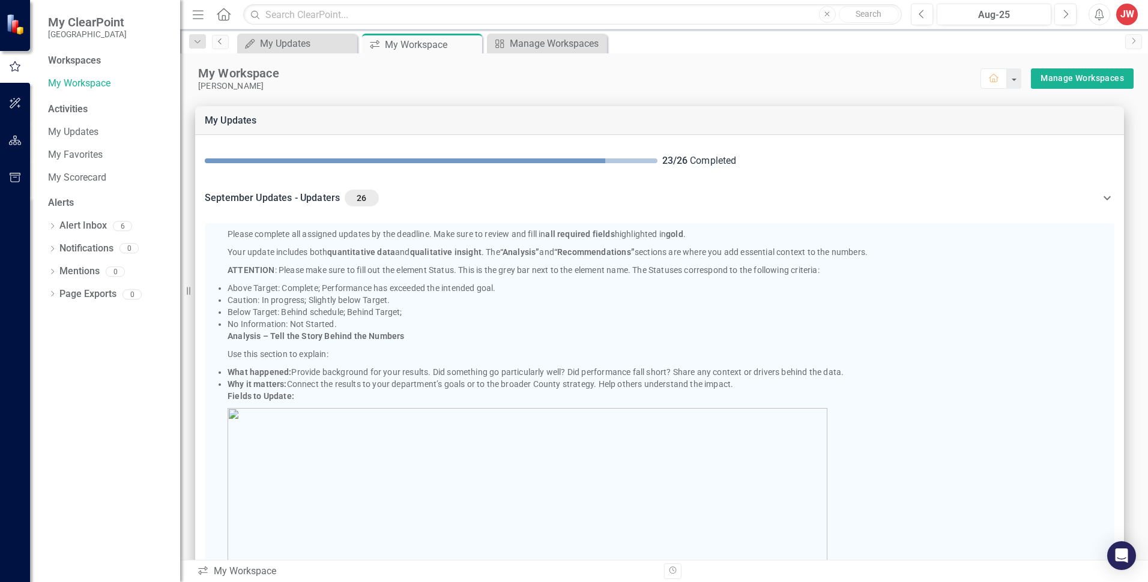
click at [221, 46] on link "Previous" at bounding box center [220, 42] width 17 height 14
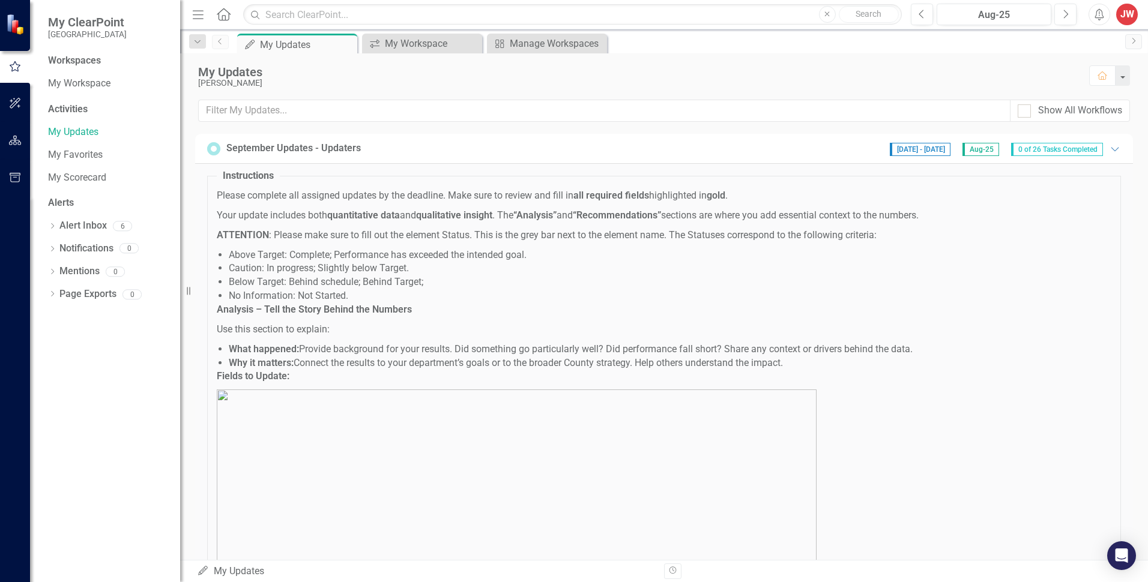
checkbox input "true"
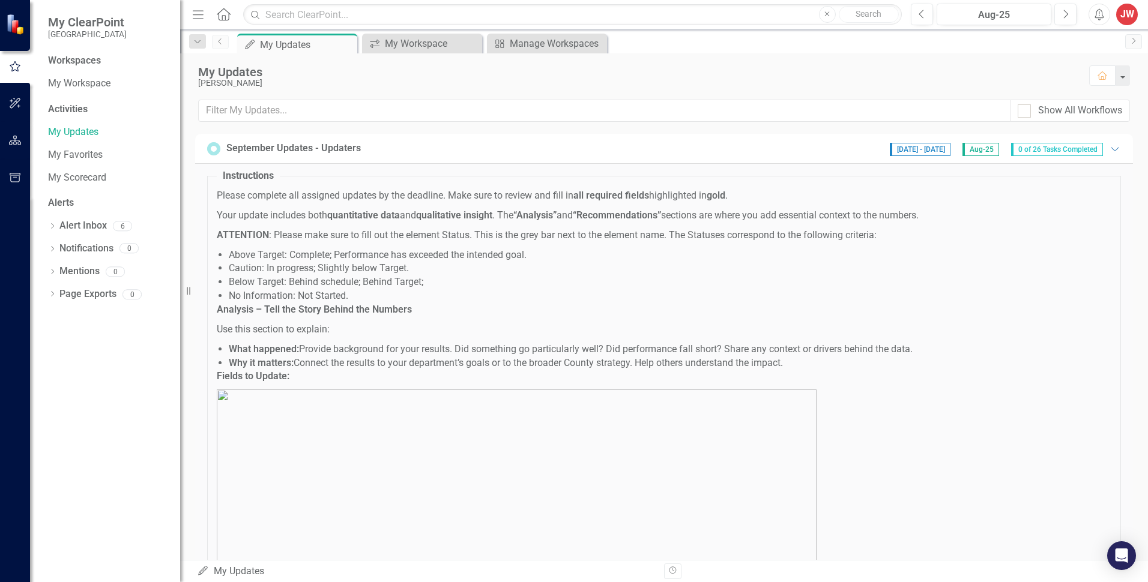
checkbox input "true"
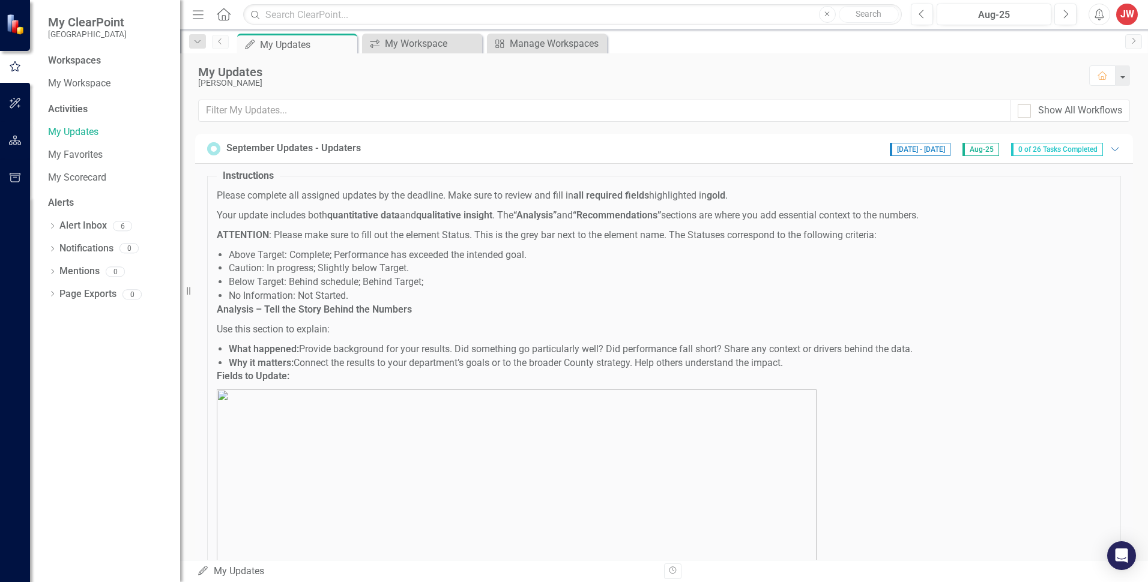
checkbox input "true"
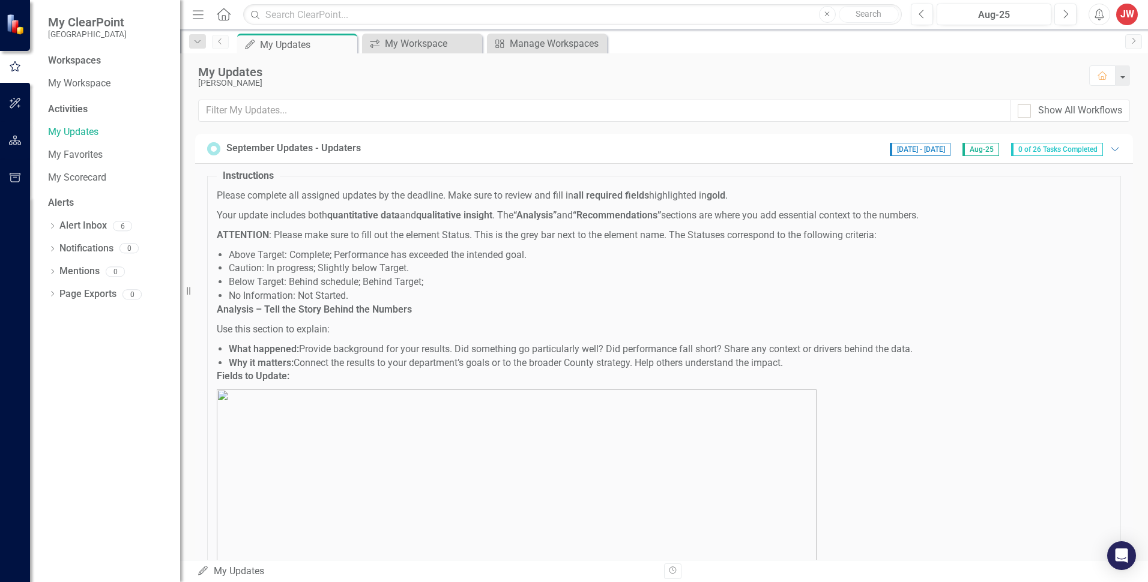
checkbox input "true"
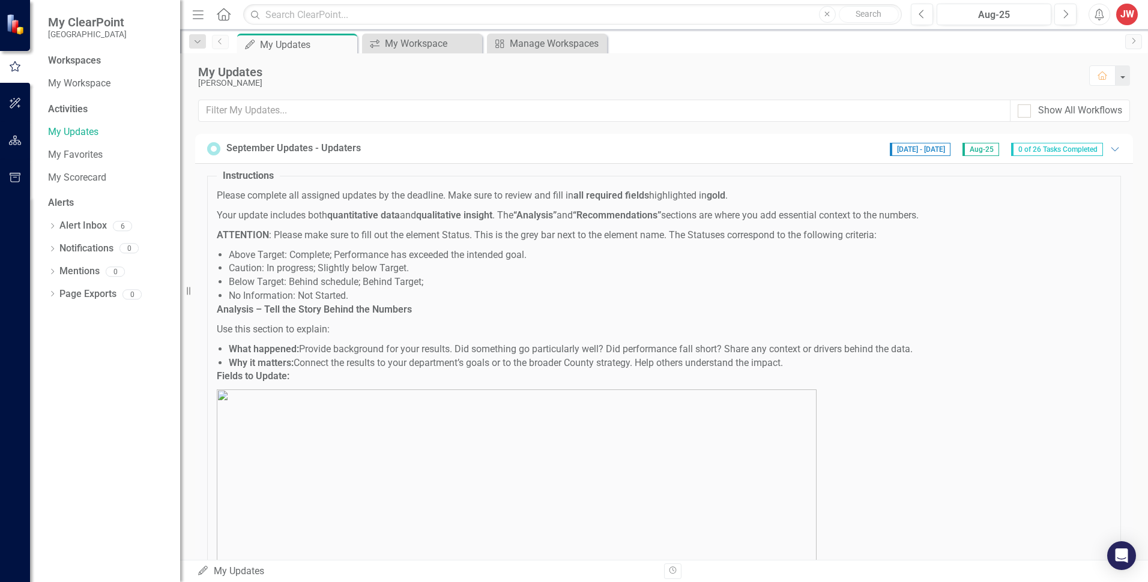
checkbox input "true"
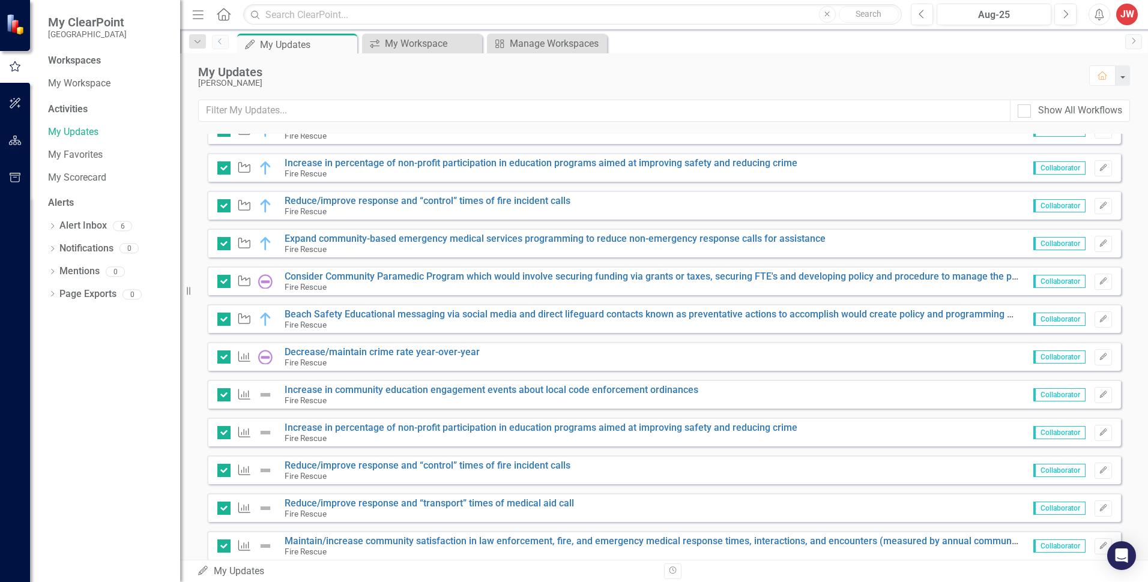
scroll to position [1021, 0]
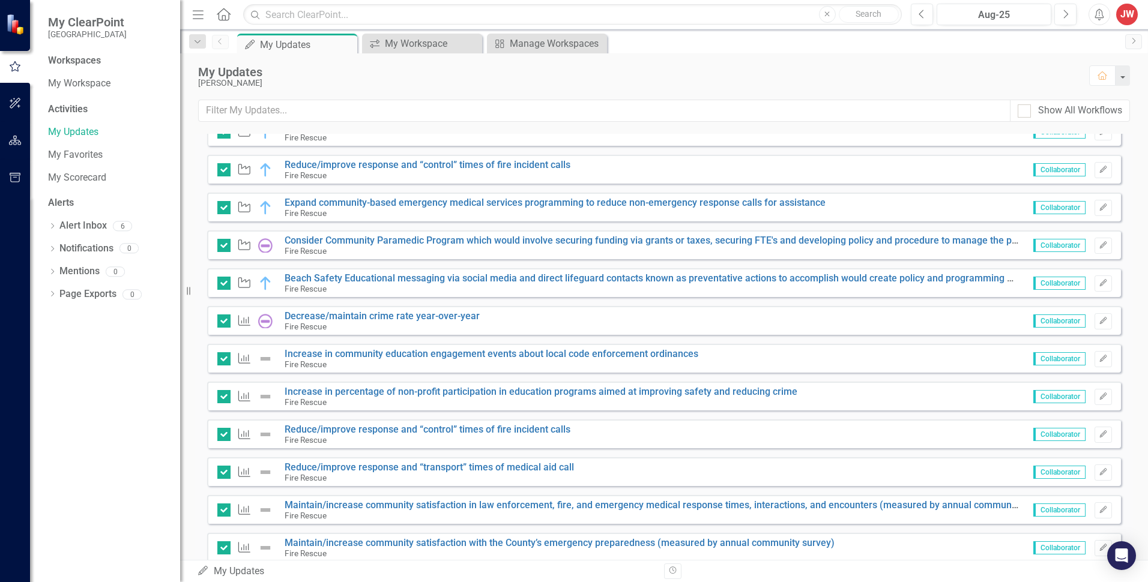
click at [265, 358] on img at bounding box center [265, 359] width 14 height 14
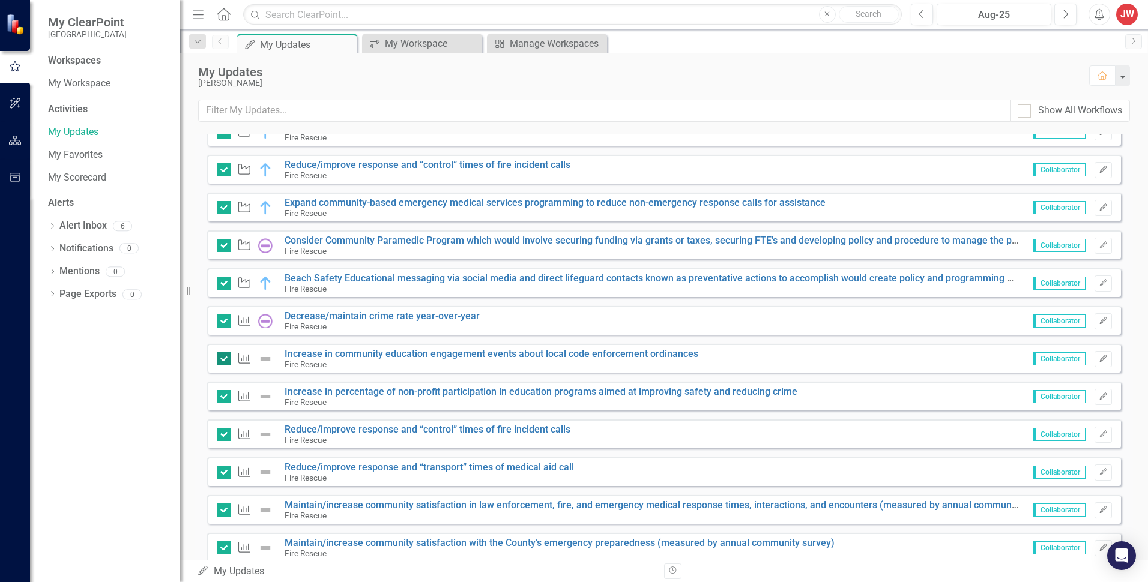
click at [219, 359] on input "checkbox" at bounding box center [221, 356] width 8 height 8
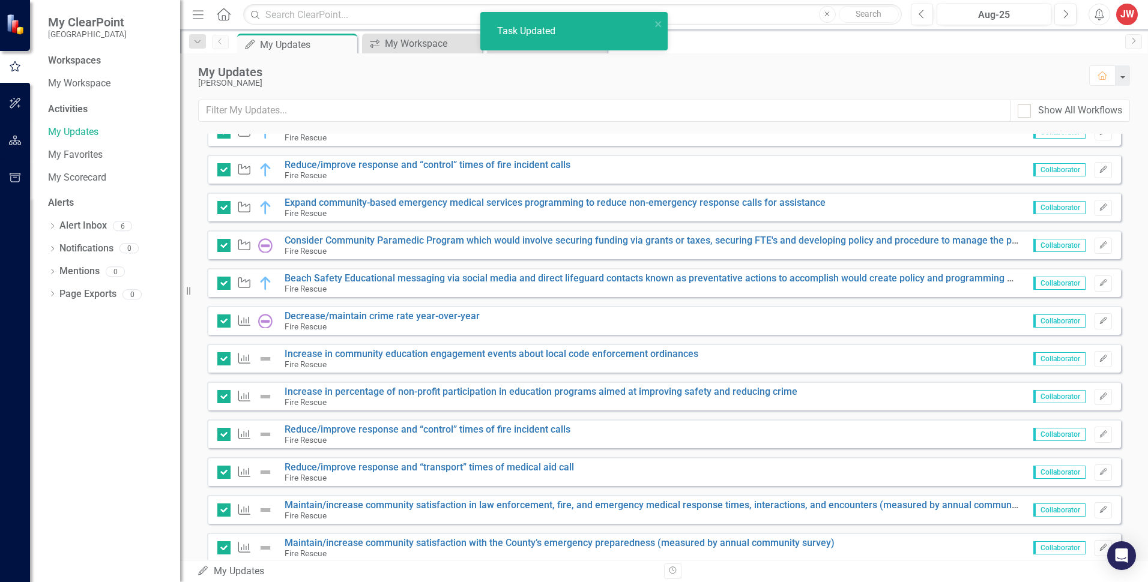
checkbox input "false"
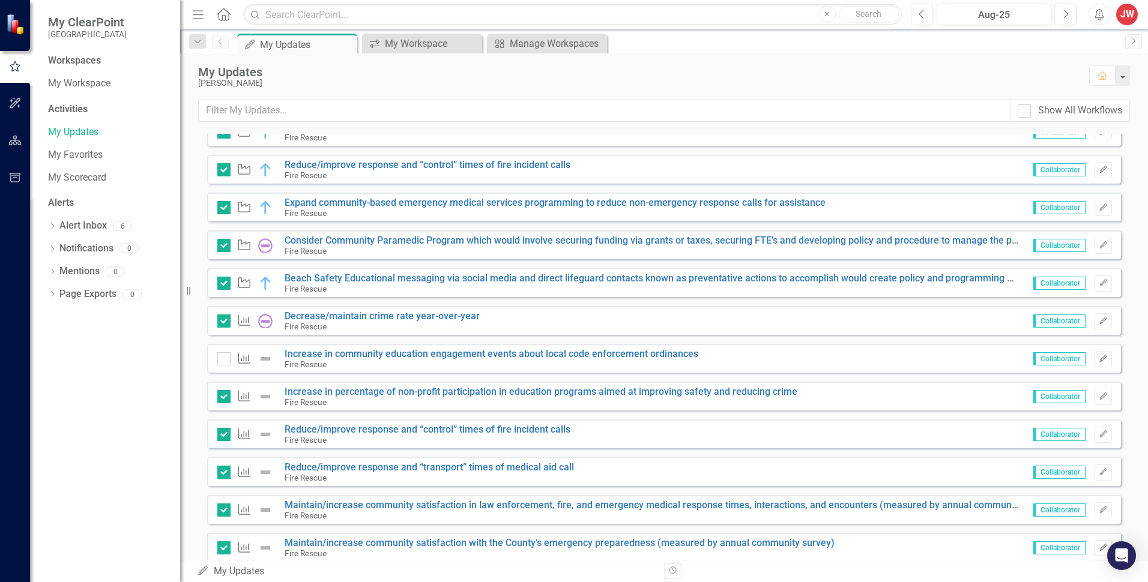
click at [265, 357] on img at bounding box center [265, 359] width 14 height 14
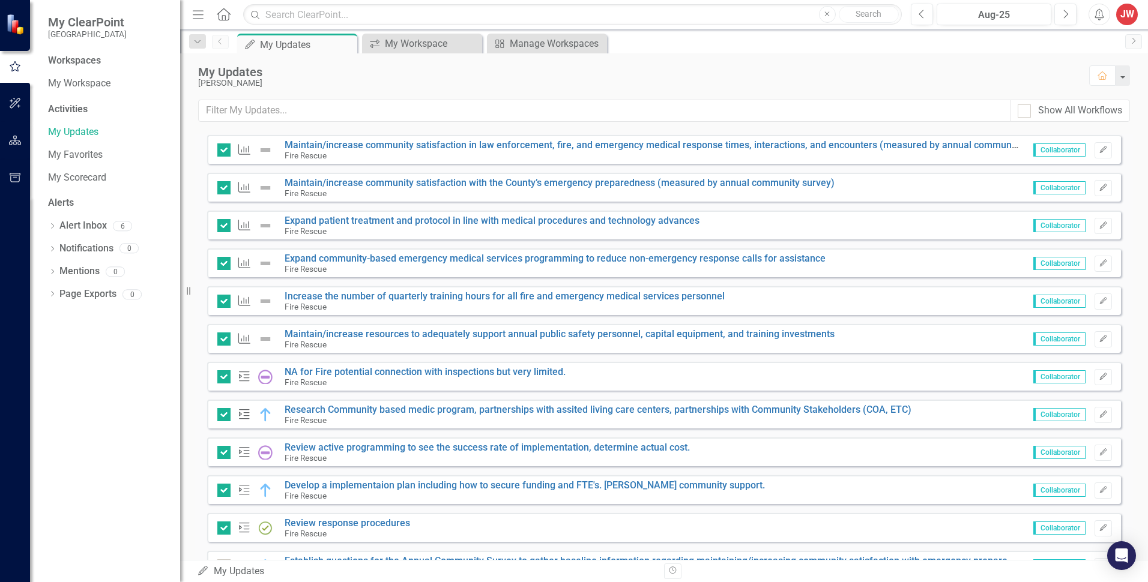
scroll to position [1321, 0]
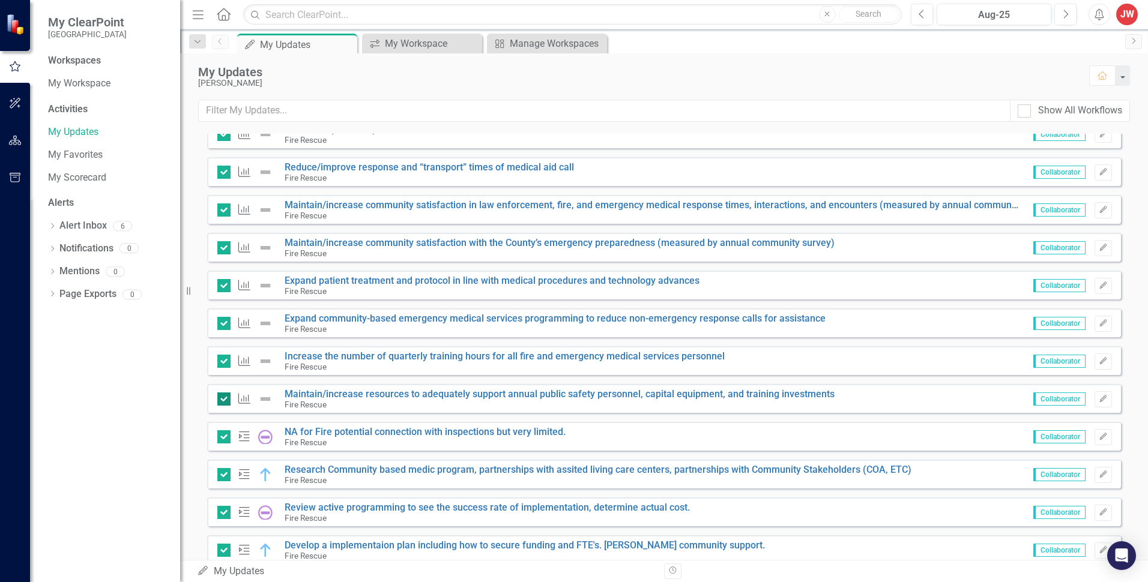
click at [224, 396] on input "checkbox" at bounding box center [221, 397] width 8 height 8
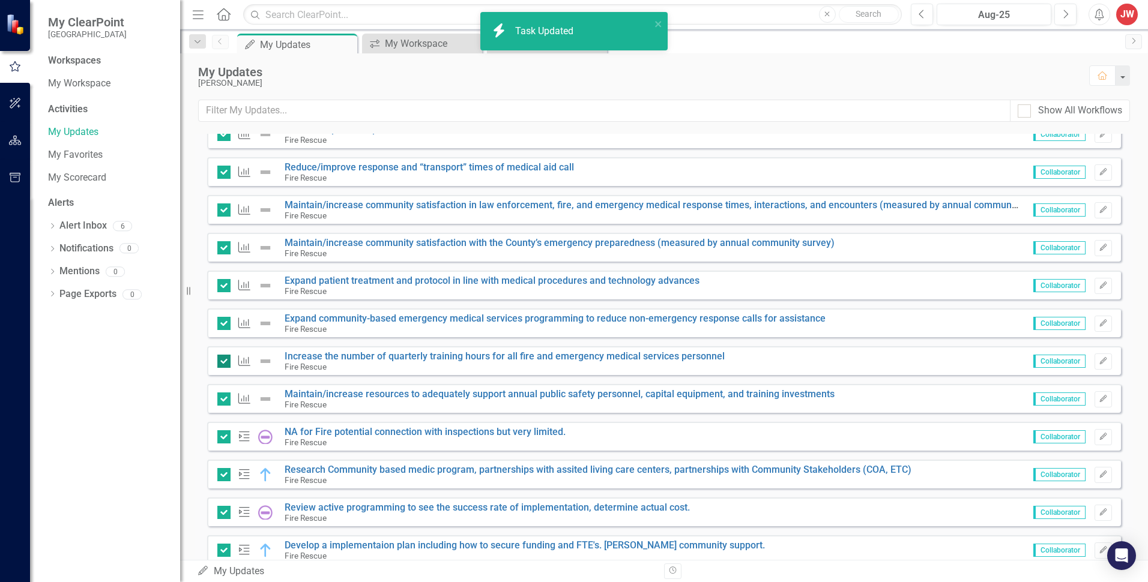
checkbox input "false"
click at [221, 361] on input "checkbox" at bounding box center [221, 359] width 8 height 8
checkbox input "false"
click at [220, 327] on div at bounding box center [223, 323] width 13 height 13
click at [220, 325] on input "checkbox" at bounding box center [221, 321] width 8 height 8
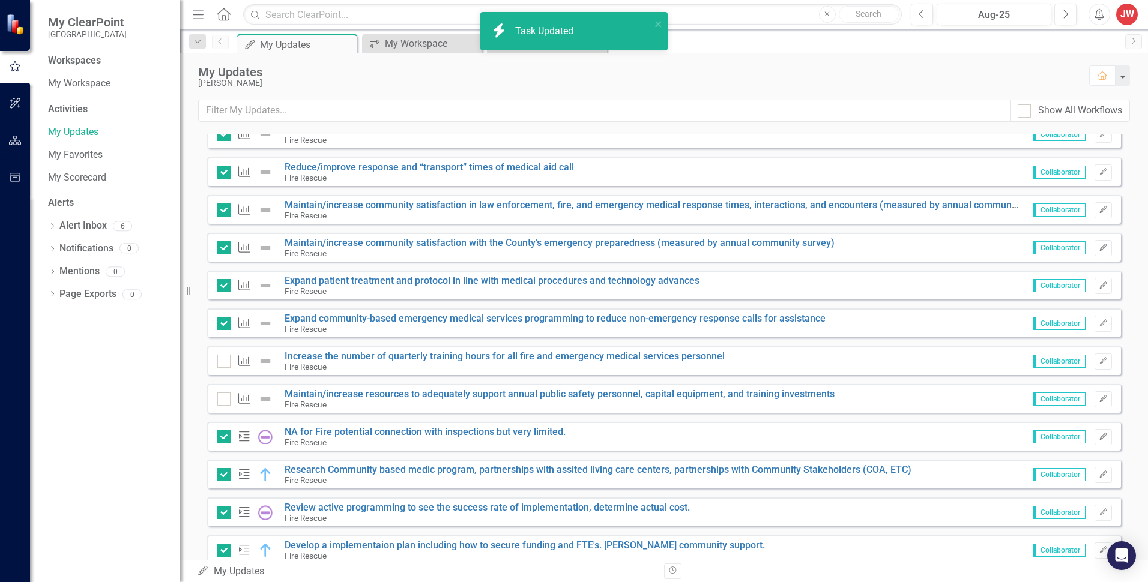
checkbox input "false"
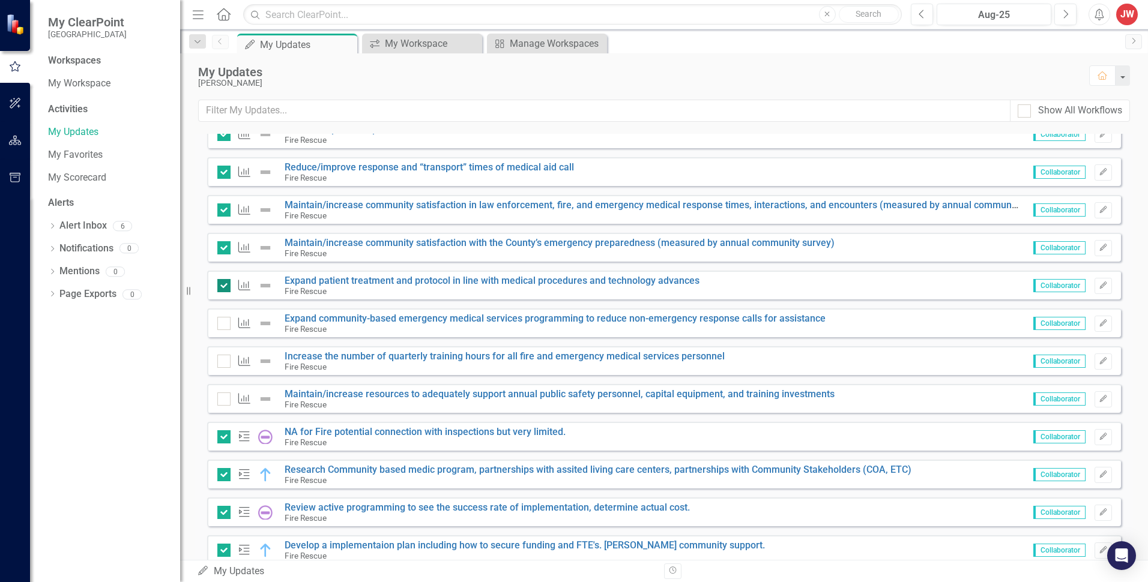
click at [224, 286] on input "checkbox" at bounding box center [221, 283] width 8 height 8
checkbox input "false"
click at [223, 249] on input "checkbox" at bounding box center [221, 245] width 8 height 8
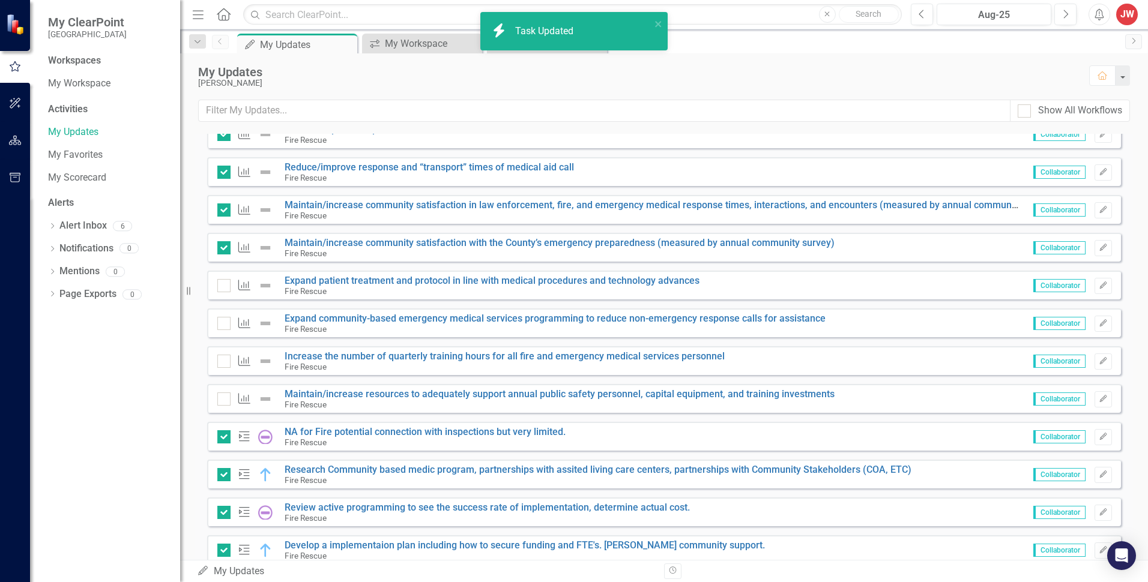
checkbox input "false"
click at [224, 206] on input "checkbox" at bounding box center [221, 208] width 8 height 8
checkbox input "false"
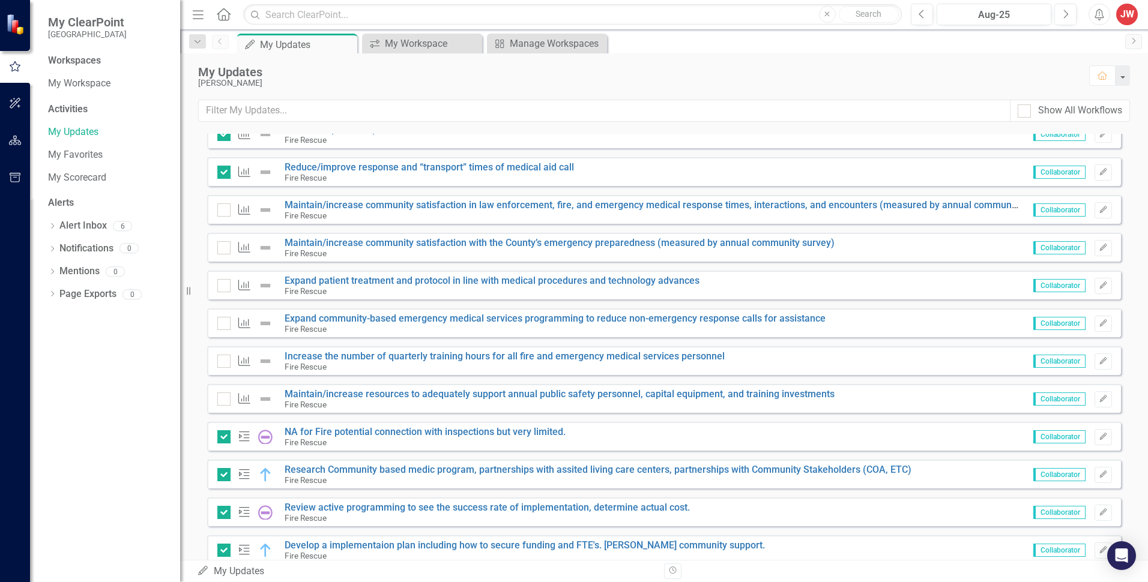
scroll to position [1261, 0]
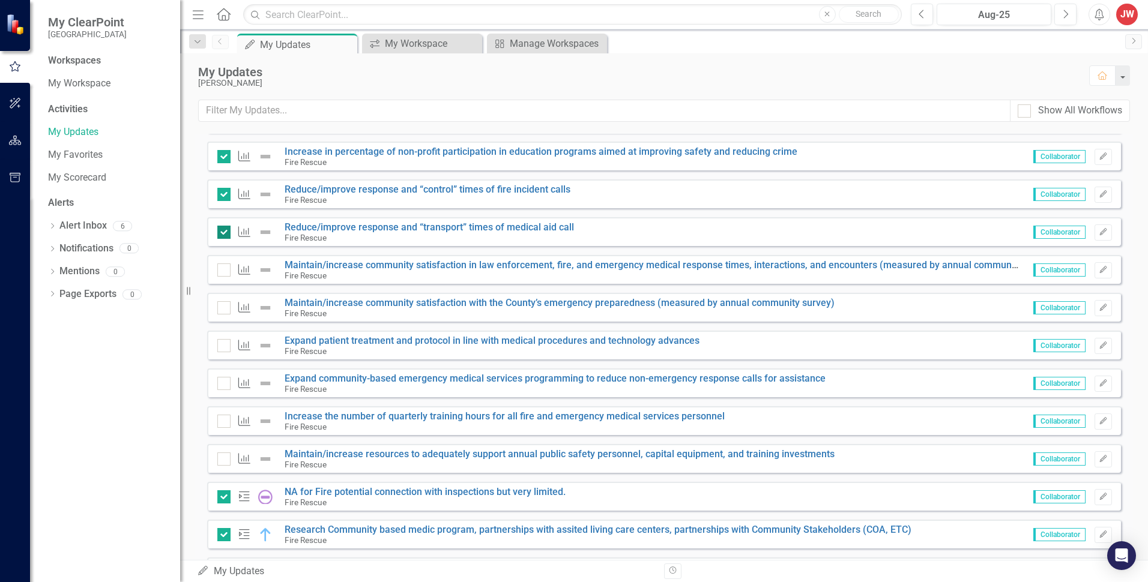
click at [223, 234] on input "checkbox" at bounding box center [221, 230] width 8 height 8
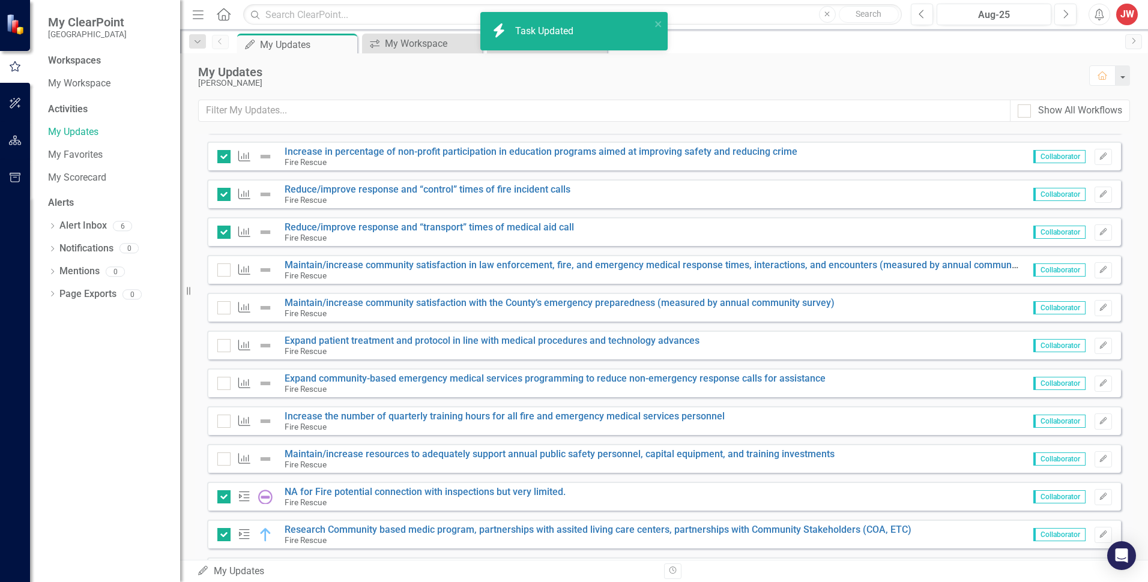
checkbox input "false"
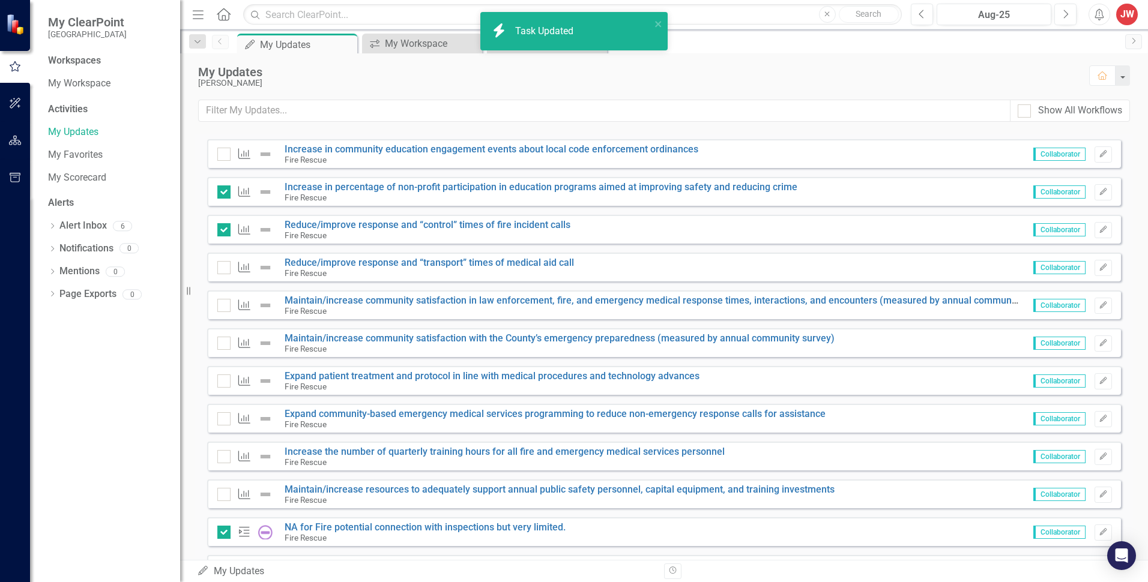
scroll to position [1201, 0]
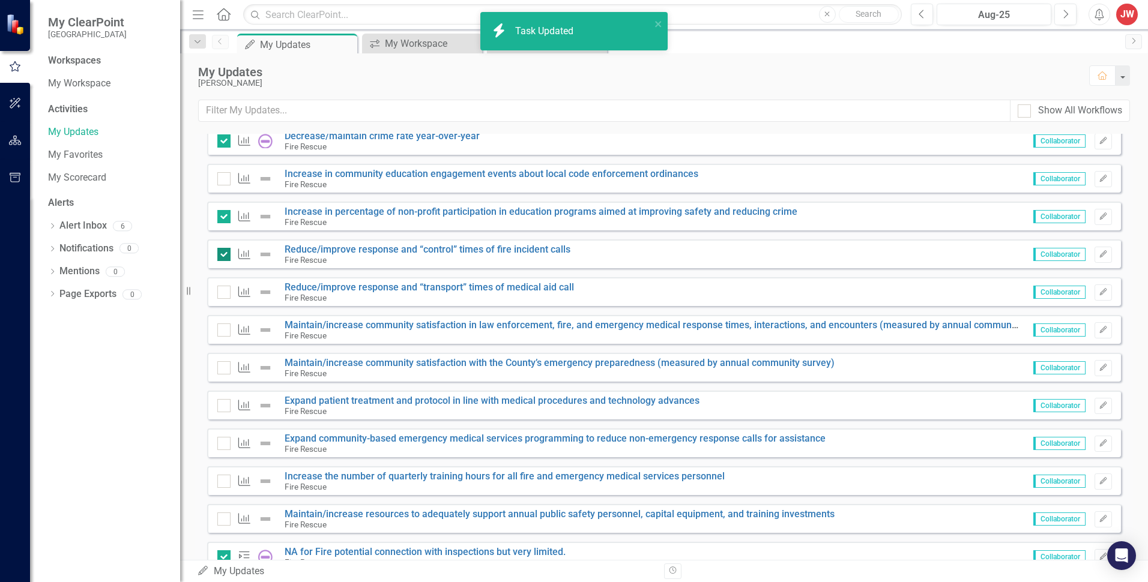
click at [227, 255] on div at bounding box center [223, 254] width 13 height 13
click at [225, 255] on input "checkbox" at bounding box center [221, 252] width 8 height 8
checkbox input "false"
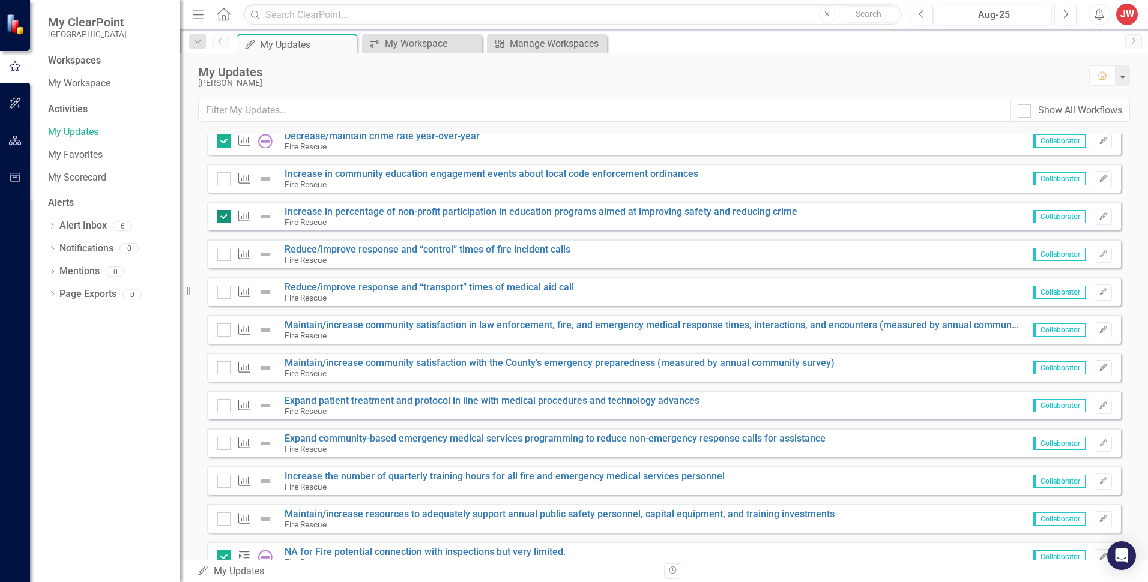
click at [221, 215] on input "checkbox" at bounding box center [221, 214] width 8 height 8
checkbox input "false"
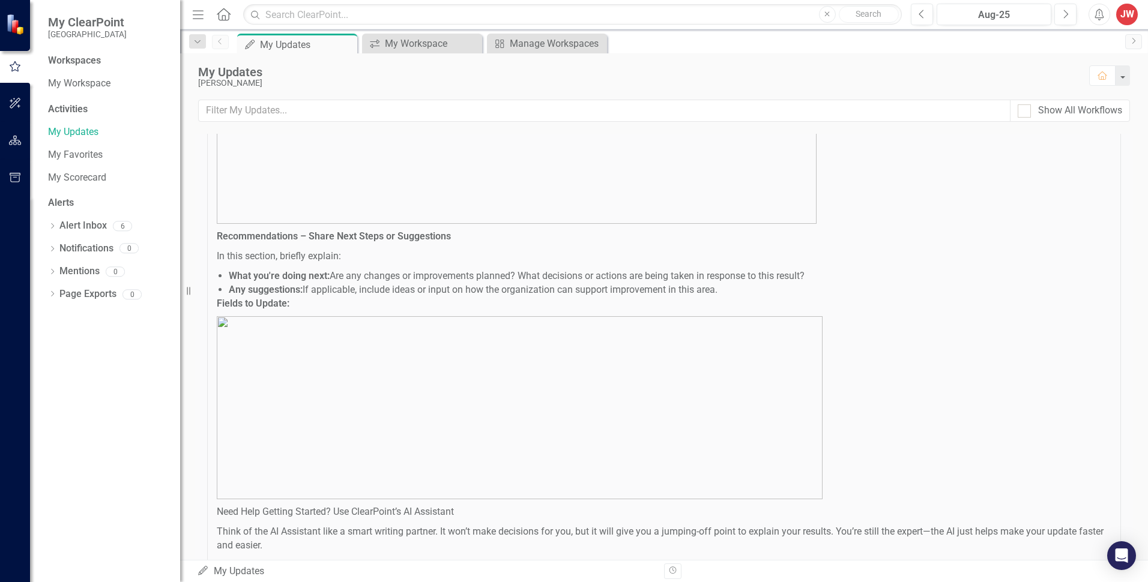
scroll to position [0, 0]
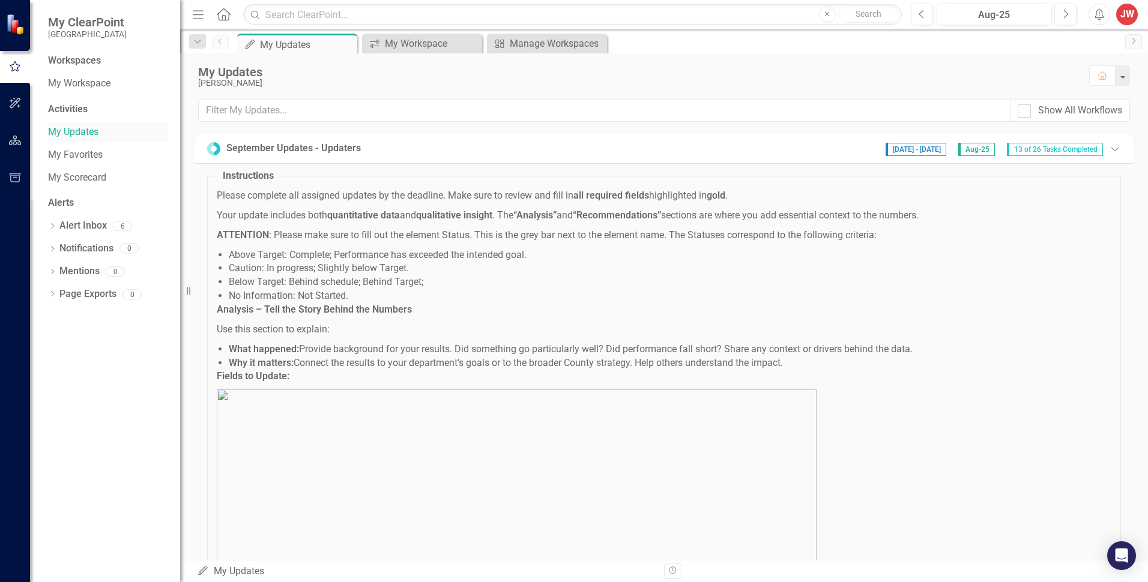
click at [71, 132] on link "My Updates" at bounding box center [108, 132] width 120 height 14
click at [398, 47] on div "My Workspace" at bounding box center [424, 43] width 79 height 15
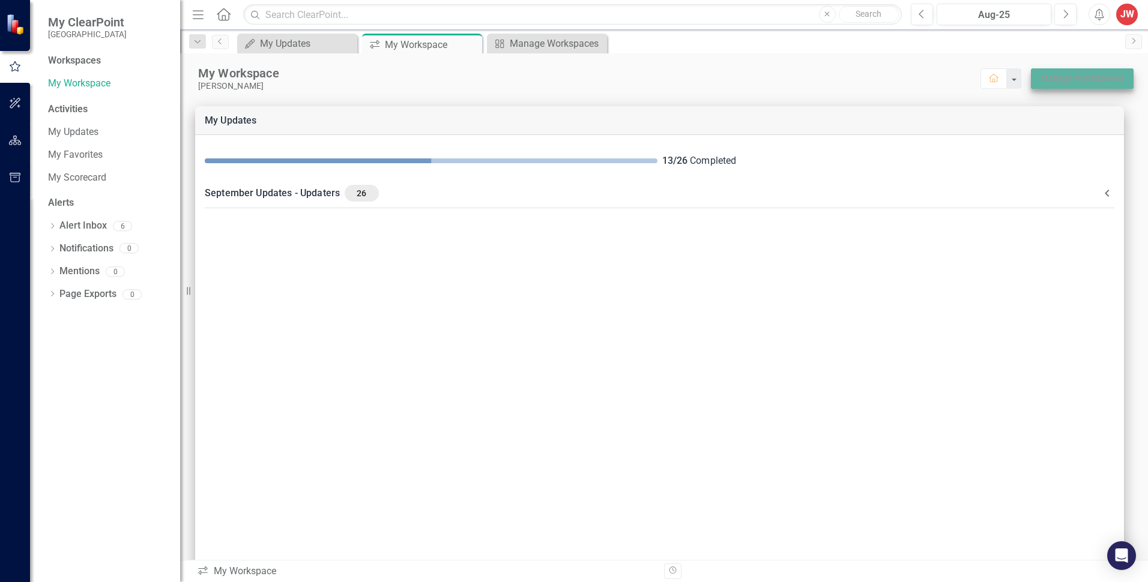
click at [1052, 81] on link "Manage Workspaces" at bounding box center [1082, 78] width 83 height 15
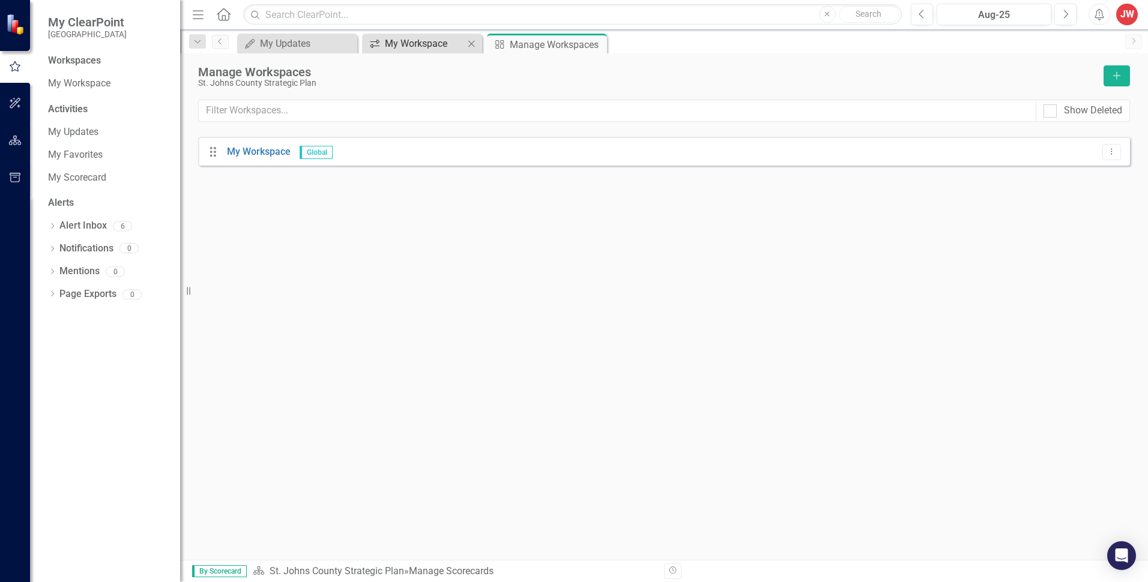
click at [432, 43] on div "My Workspace" at bounding box center [424, 43] width 79 height 15
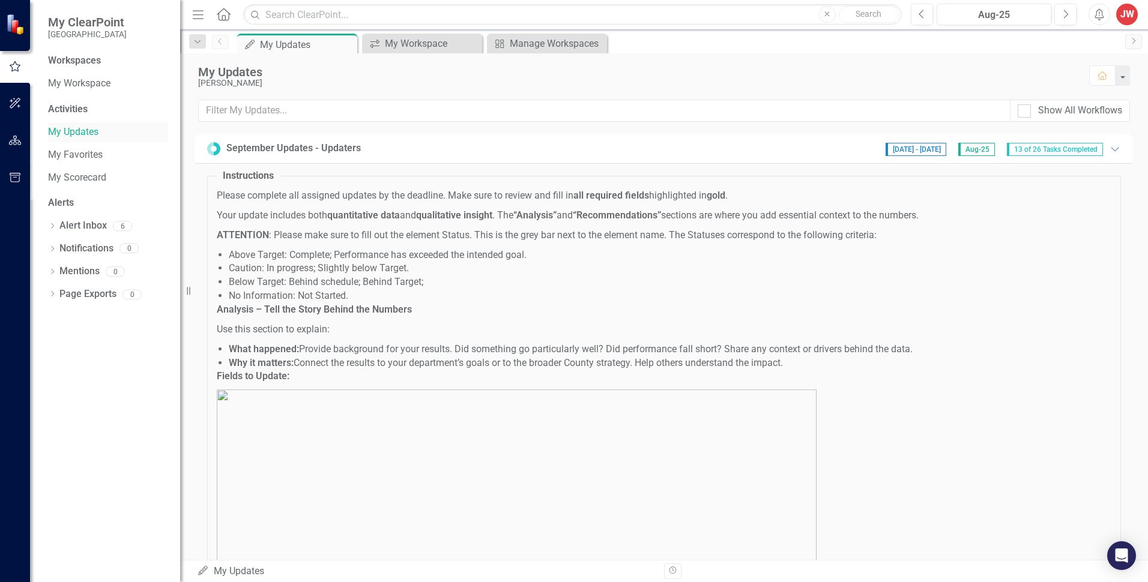
click at [66, 130] on link "My Updates" at bounding box center [108, 132] width 120 height 14
click at [71, 87] on link "My Workspace" at bounding box center [108, 84] width 120 height 14
